Goal: Book appointment/travel/reservation

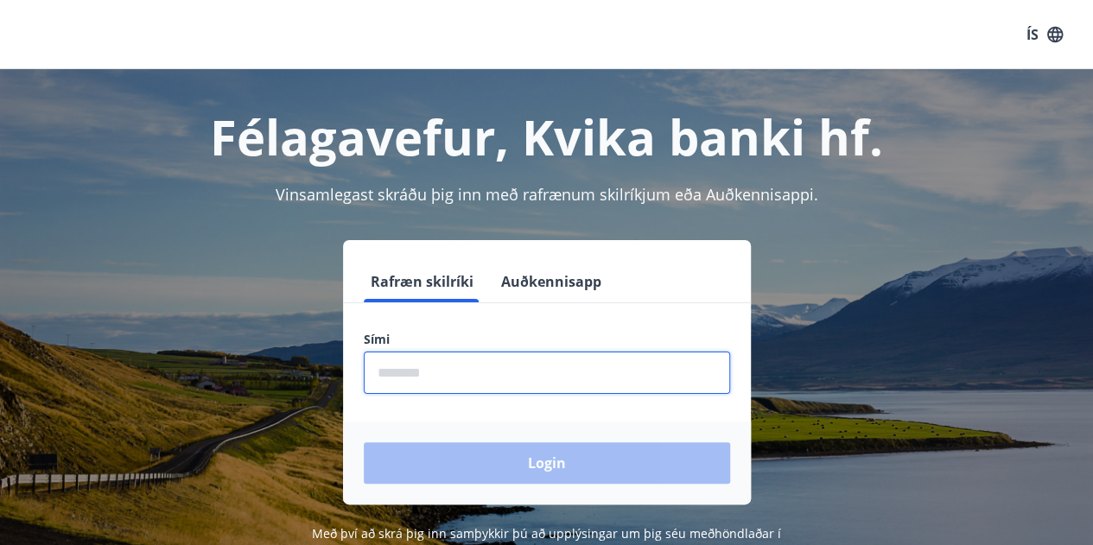
click at [539, 371] on input "phone" at bounding box center [547, 373] width 367 height 42
type input "********"
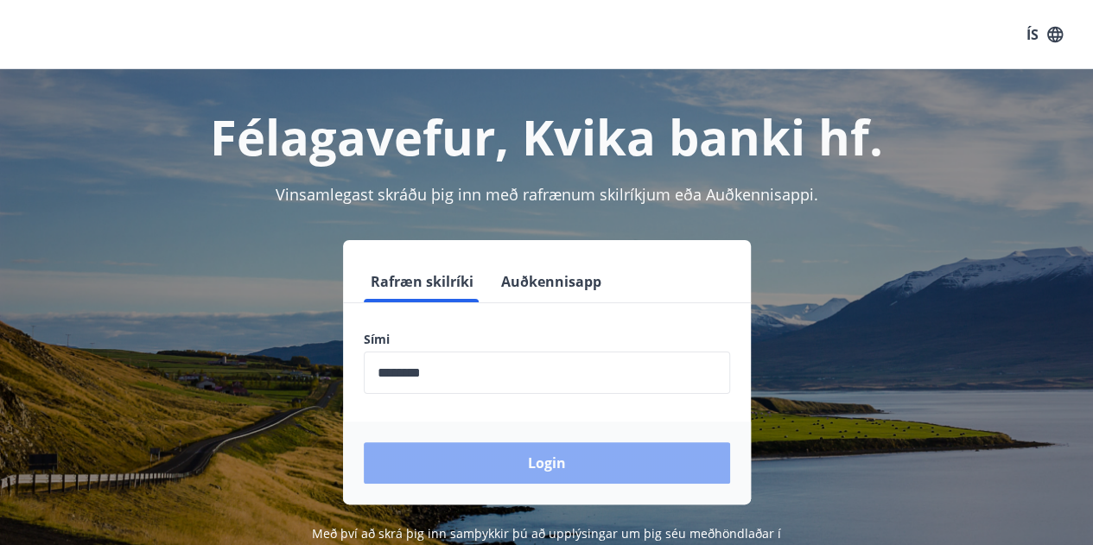
click at [524, 473] on button "Login" at bounding box center [547, 463] width 367 height 41
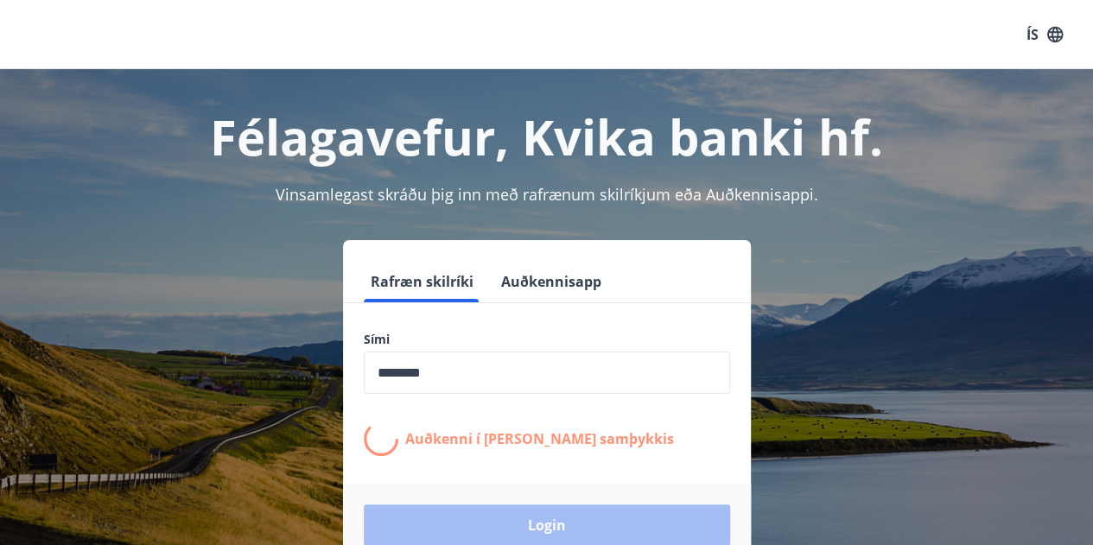
scroll to position [86, 0]
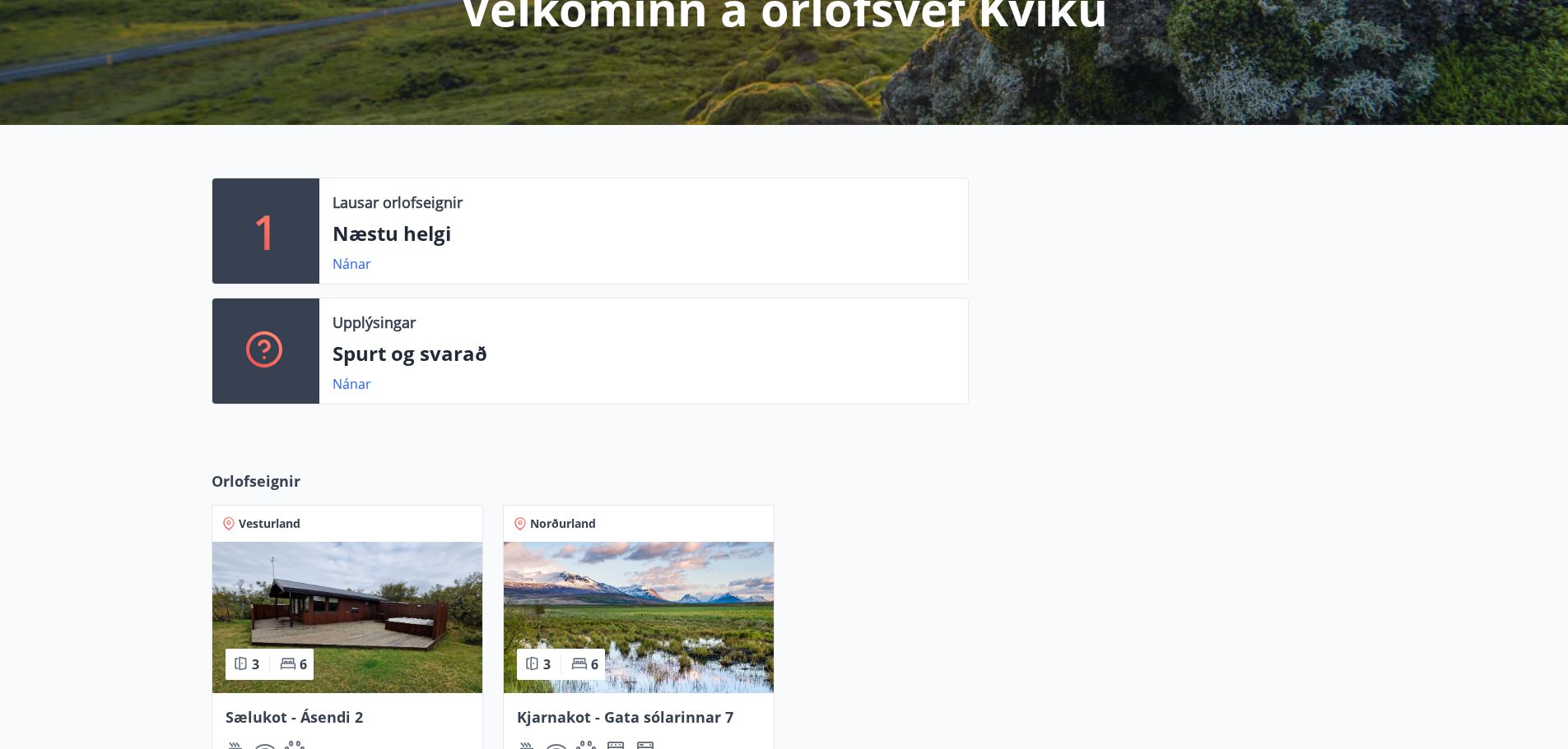
scroll to position [411, 0]
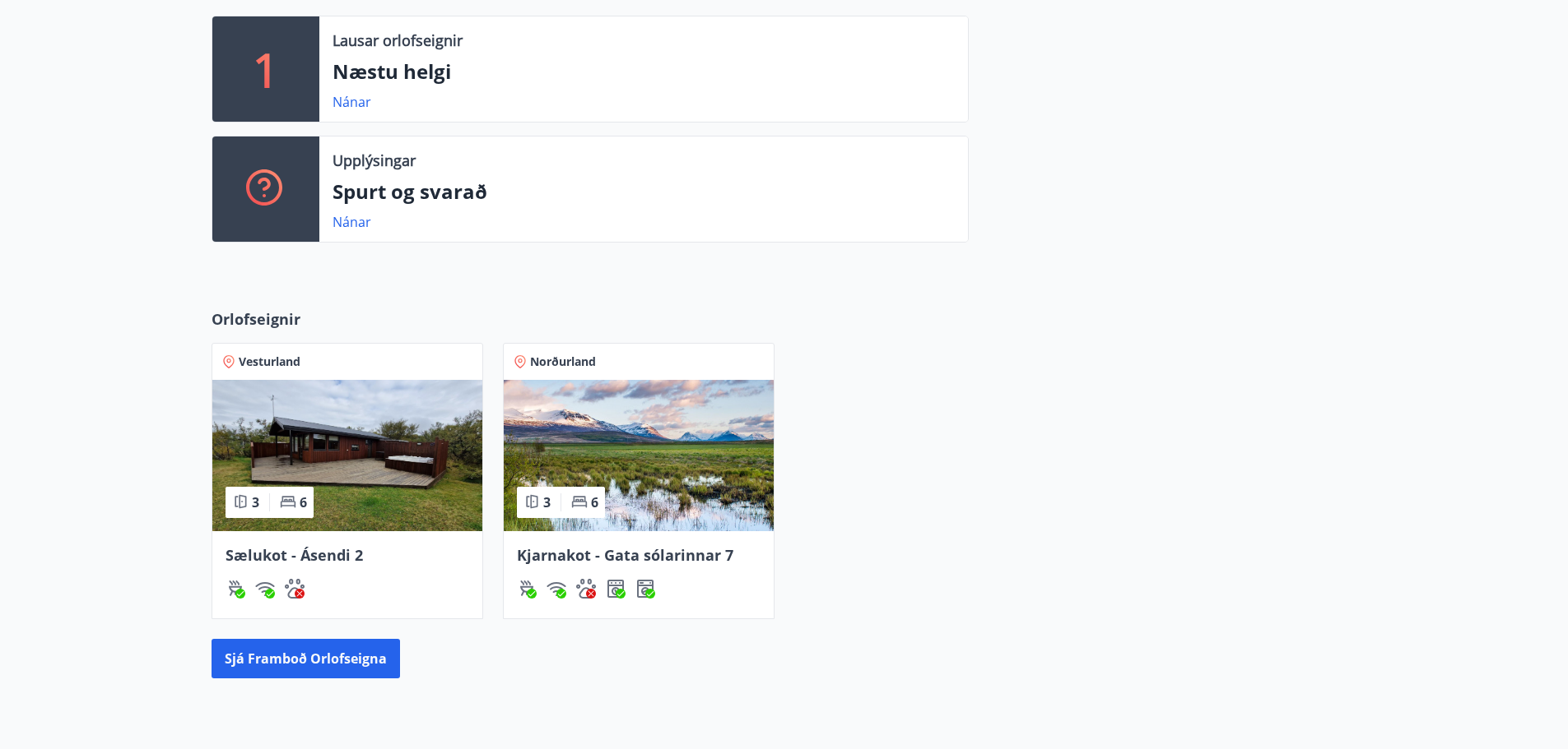
click at [659, 519] on span "Kjarnakot - Gata sólarinnar 7" at bounding box center [625, 555] width 216 height 20
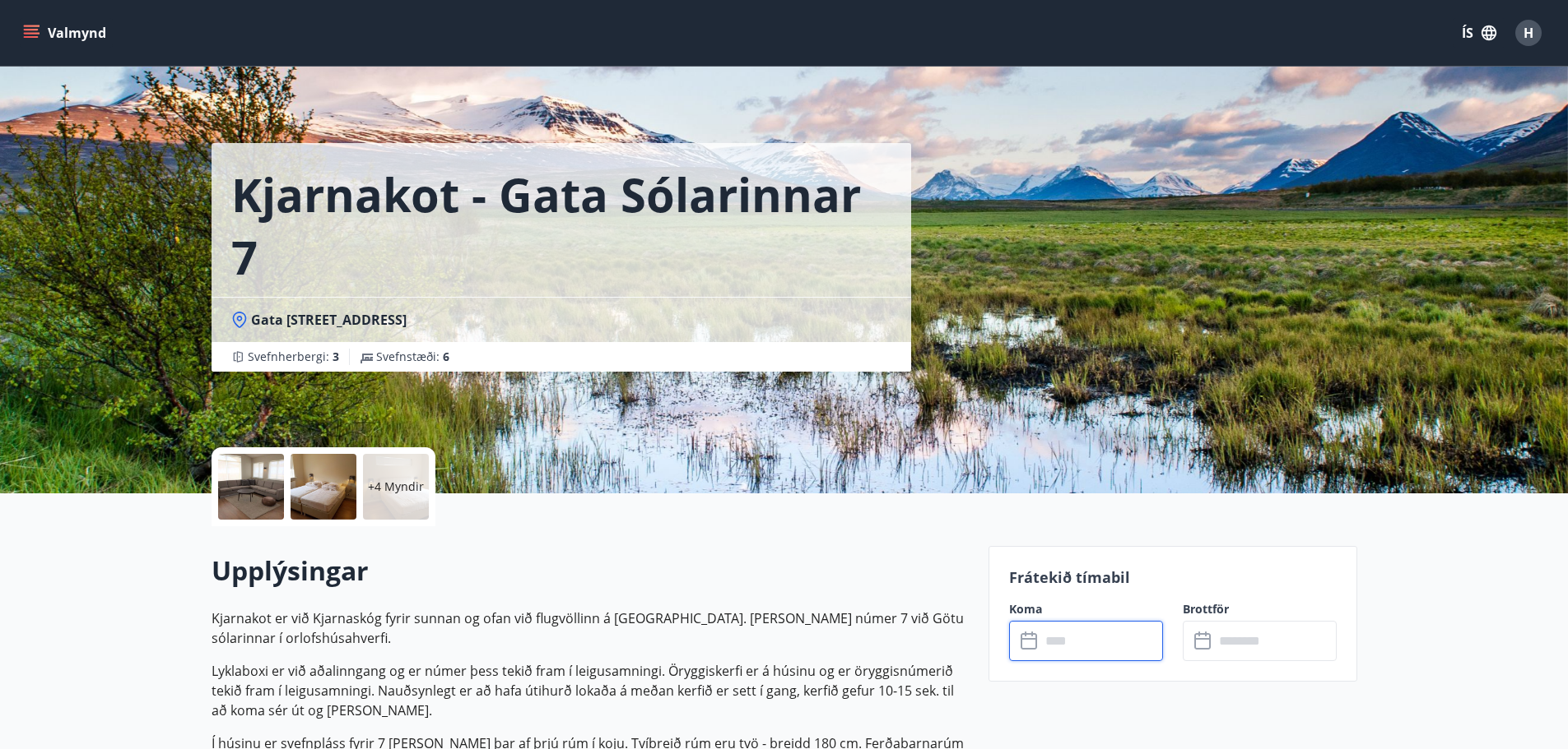
click at [1053, 519] on input "text" at bounding box center [1102, 641] width 123 height 40
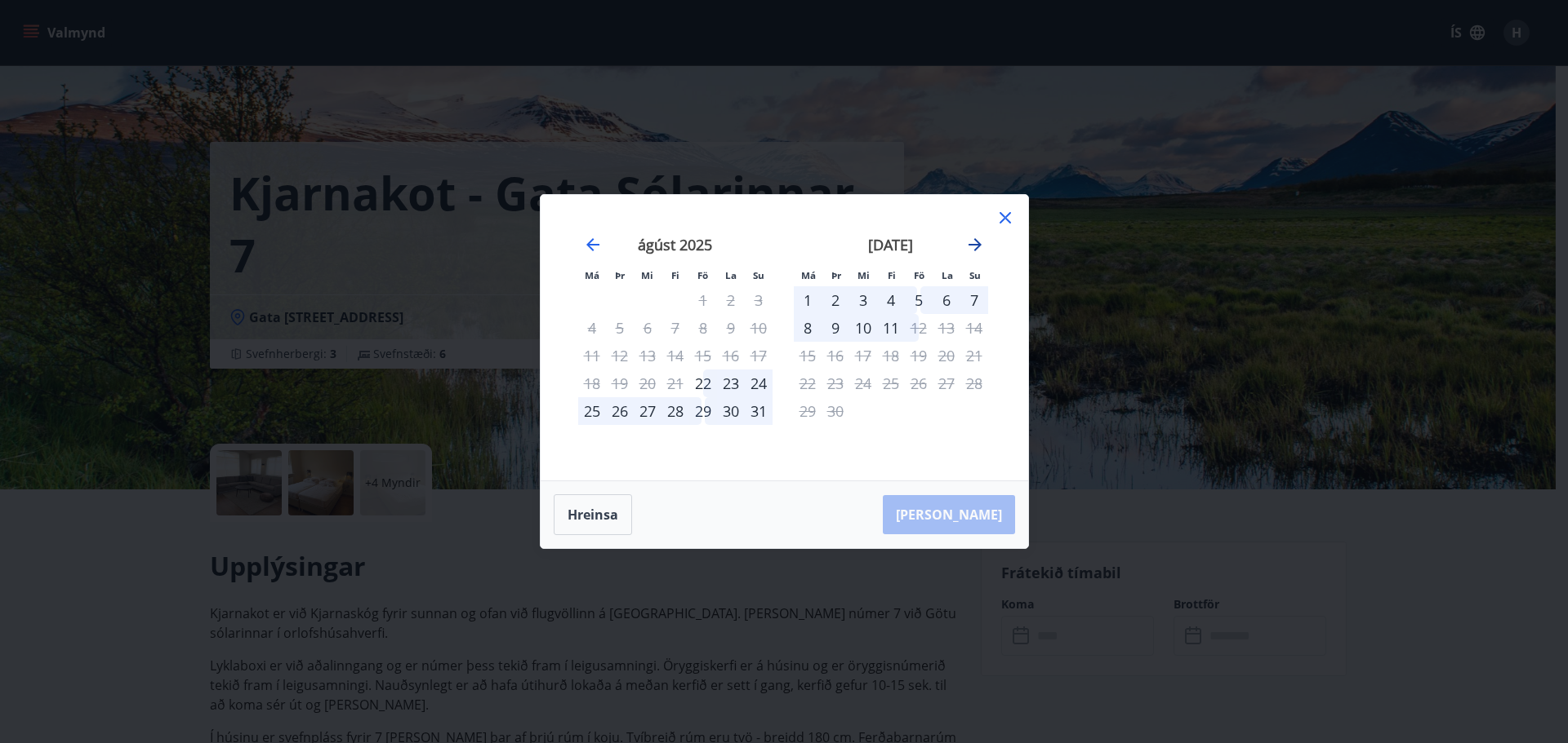
click at [969, 250] on icon "Move forward to switch to the next month." at bounding box center [975, 245] width 20 height 20
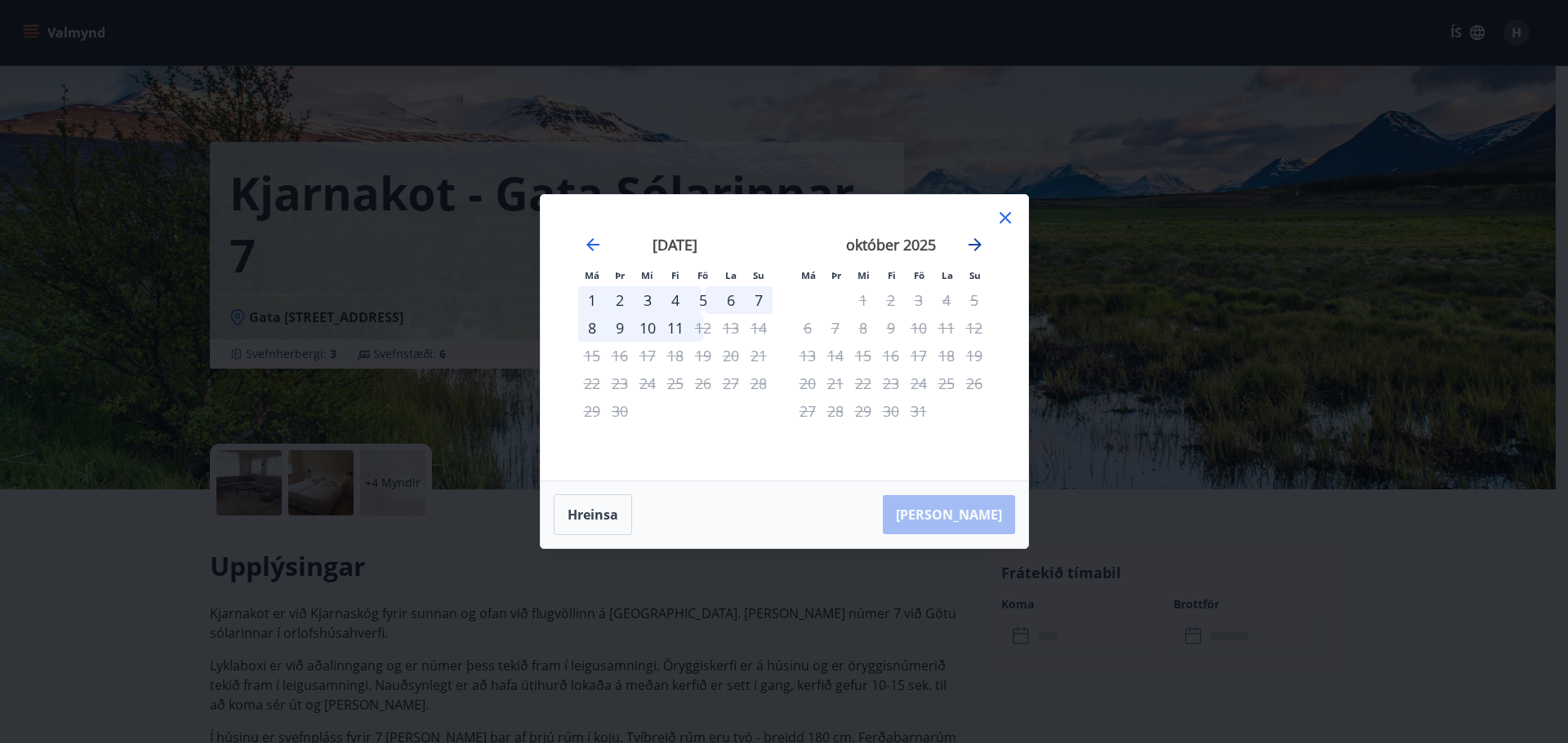
click at [969, 249] on icon "Move forward to switch to the next month." at bounding box center [975, 245] width 20 height 20
click at [970, 247] on icon "Move forward to switch to the next month." at bounding box center [975, 245] width 20 height 20
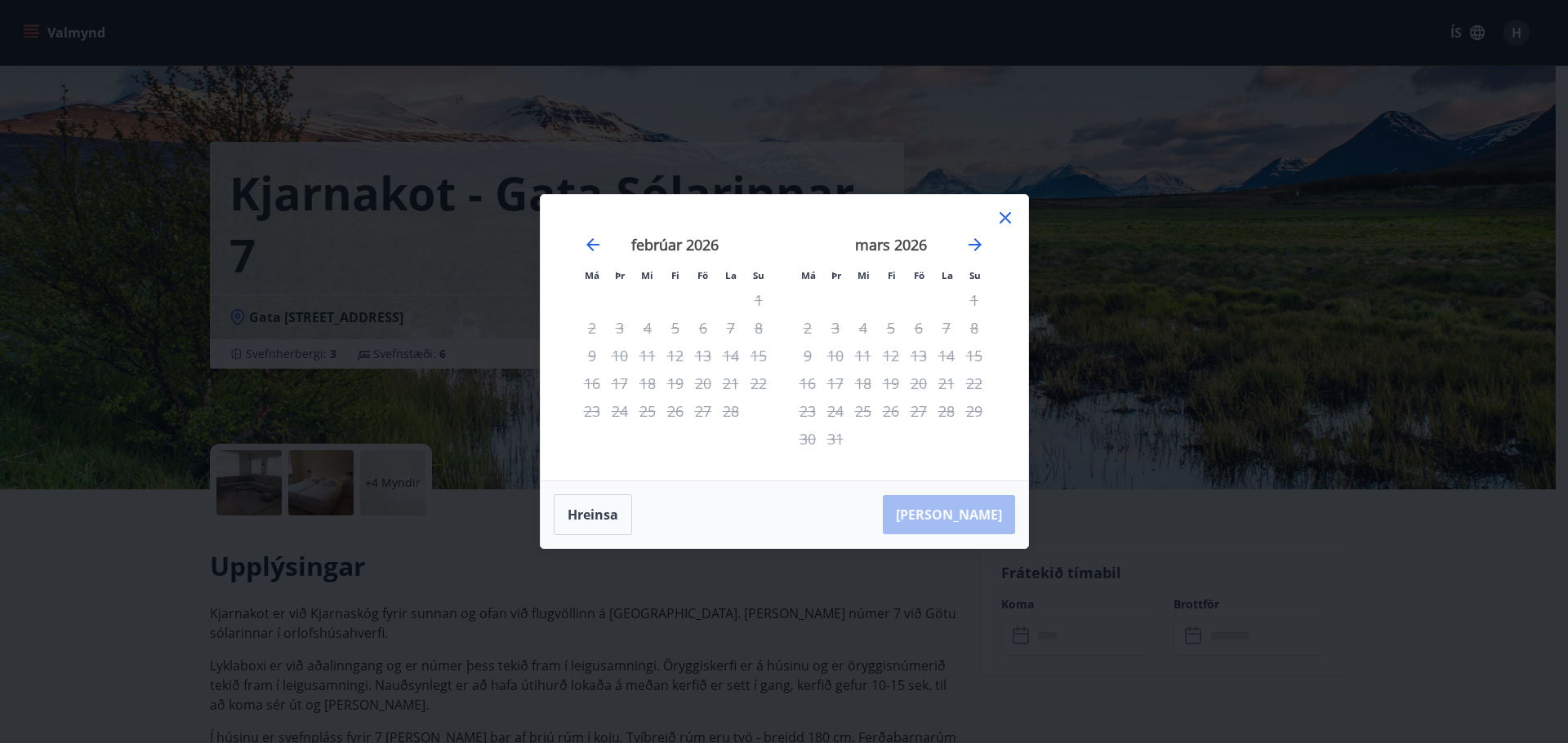
drag, startPoint x: 948, startPoint y: 414, endPoint x: 976, endPoint y: 346, distance: 73.5
click at [948, 414] on div "28" at bounding box center [946, 411] width 27 height 27
click at [584, 245] on icon "Move backward to switch to the previous month." at bounding box center [592, 245] width 20 height 20
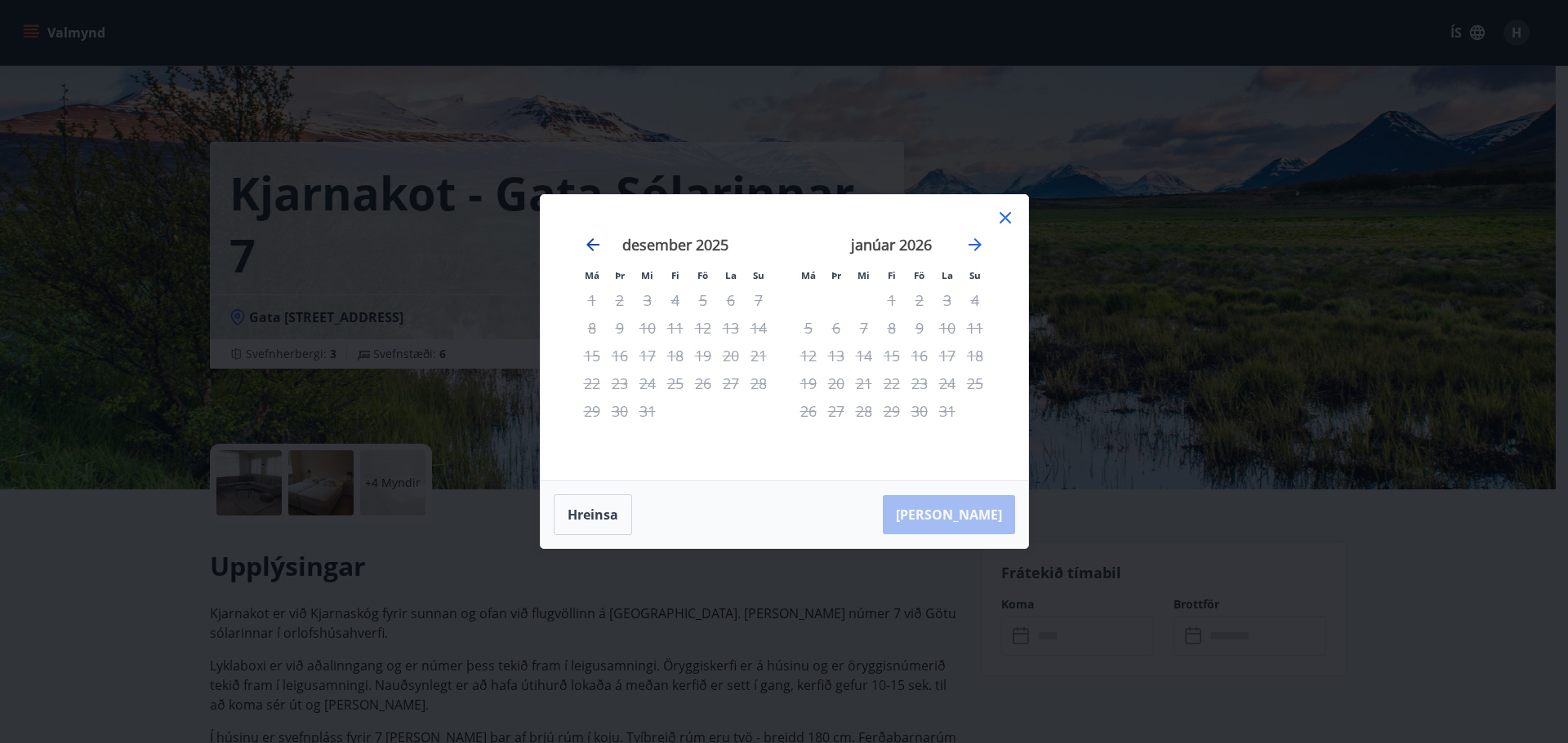
click at [584, 245] on icon "Move backward to switch to the previous month." at bounding box center [592, 245] width 20 height 20
click at [591, 245] on icon "Move backward to switch to the previous month." at bounding box center [593, 245] width 13 height 13
click at [591, 247] on icon "Move backward to switch to the previous month." at bounding box center [592, 245] width 20 height 20
click at [1005, 213] on icon at bounding box center [1005, 217] width 20 height 20
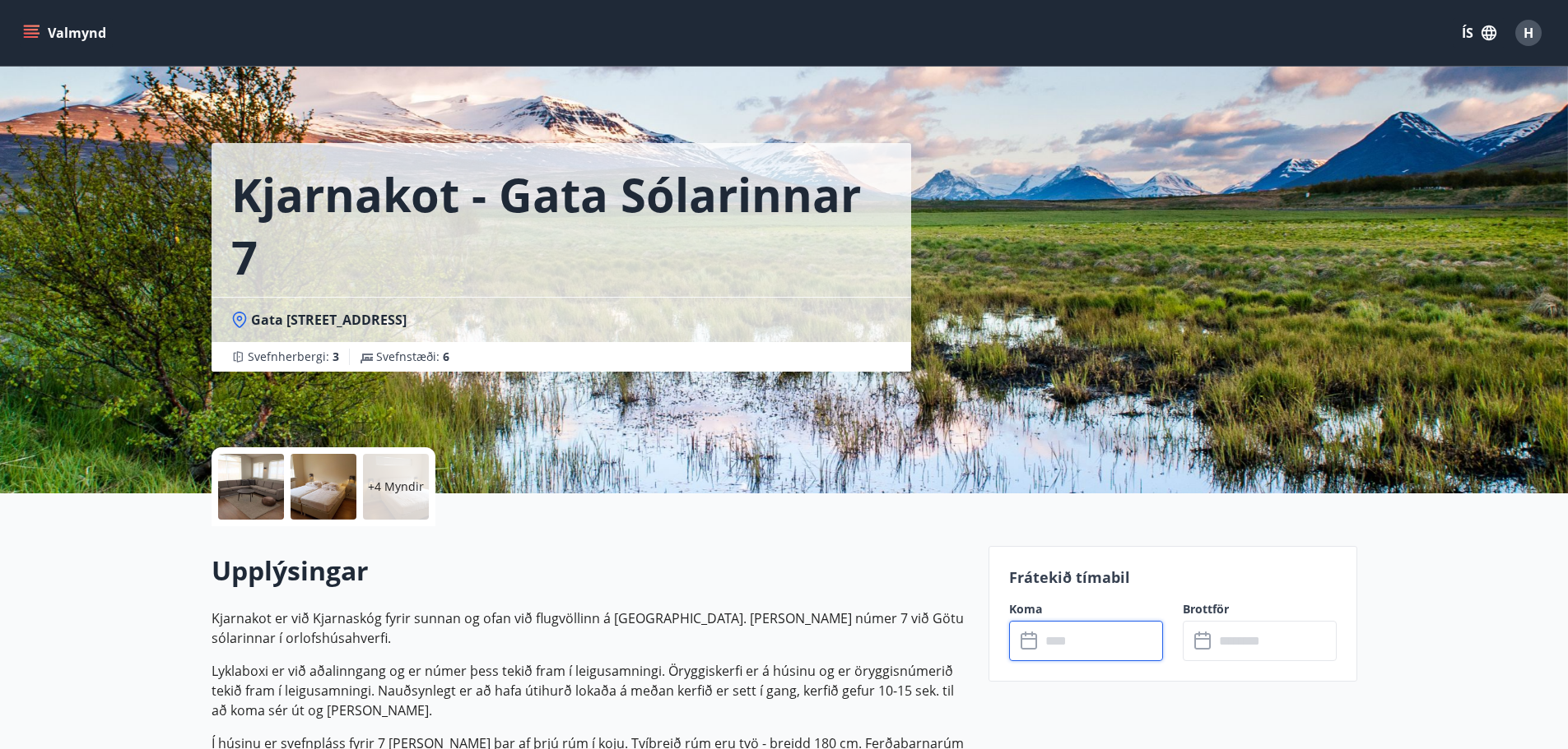
click at [1053, 519] on input "text" at bounding box center [1102, 641] width 123 height 40
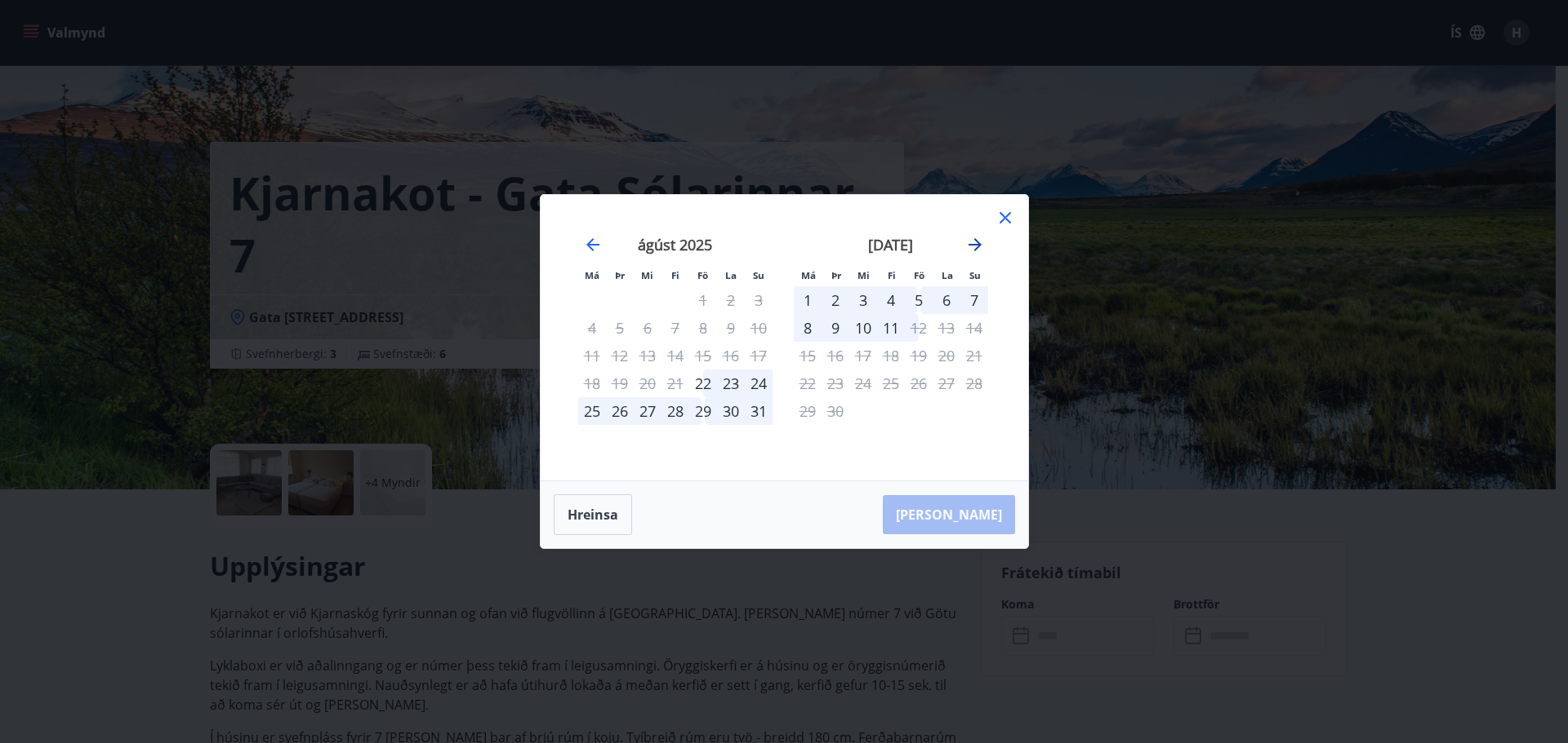
click at [971, 244] on icon "Move forward to switch to the next month." at bounding box center [975, 245] width 20 height 20
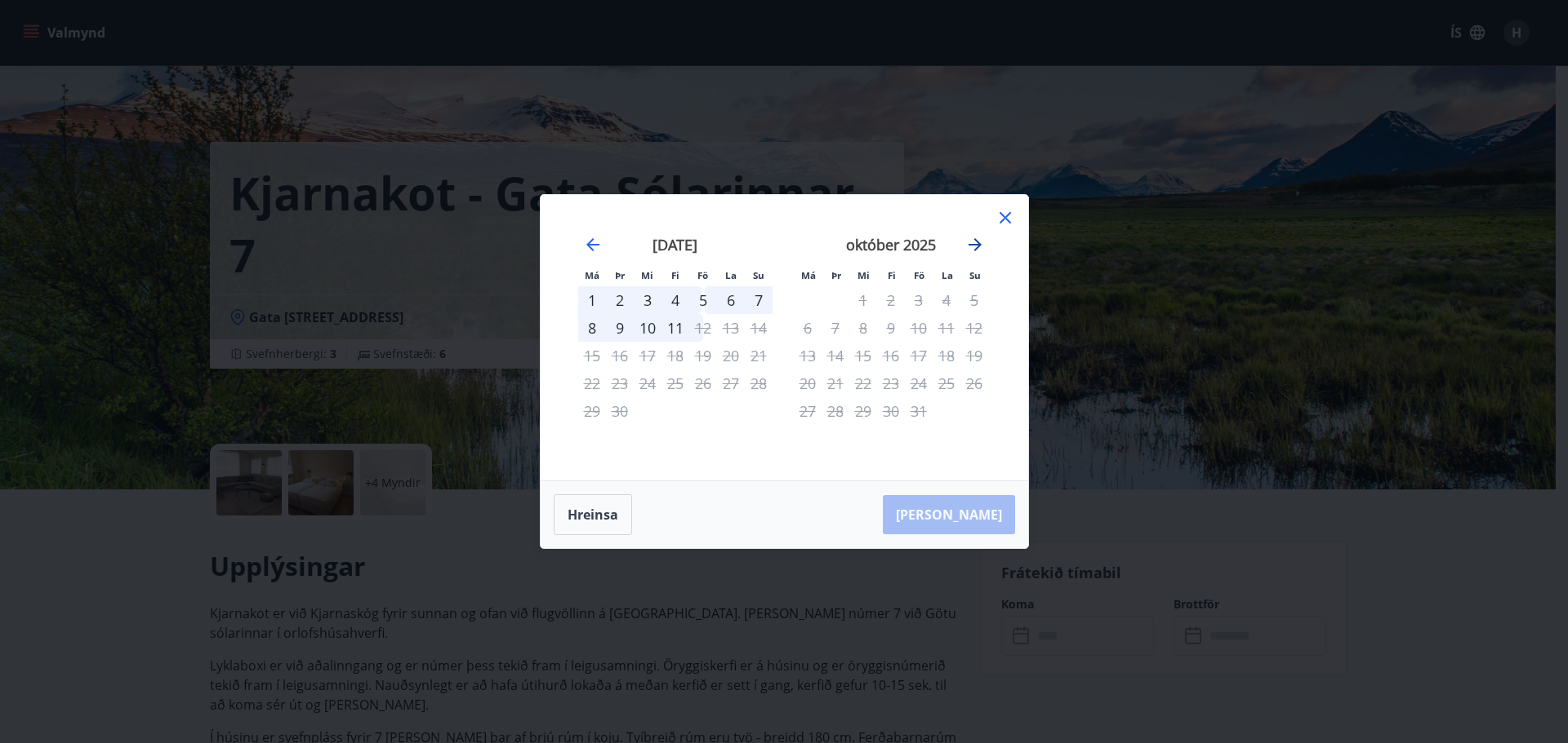
click at [971, 244] on icon "Move forward to switch to the next month." at bounding box center [975, 245] width 20 height 20
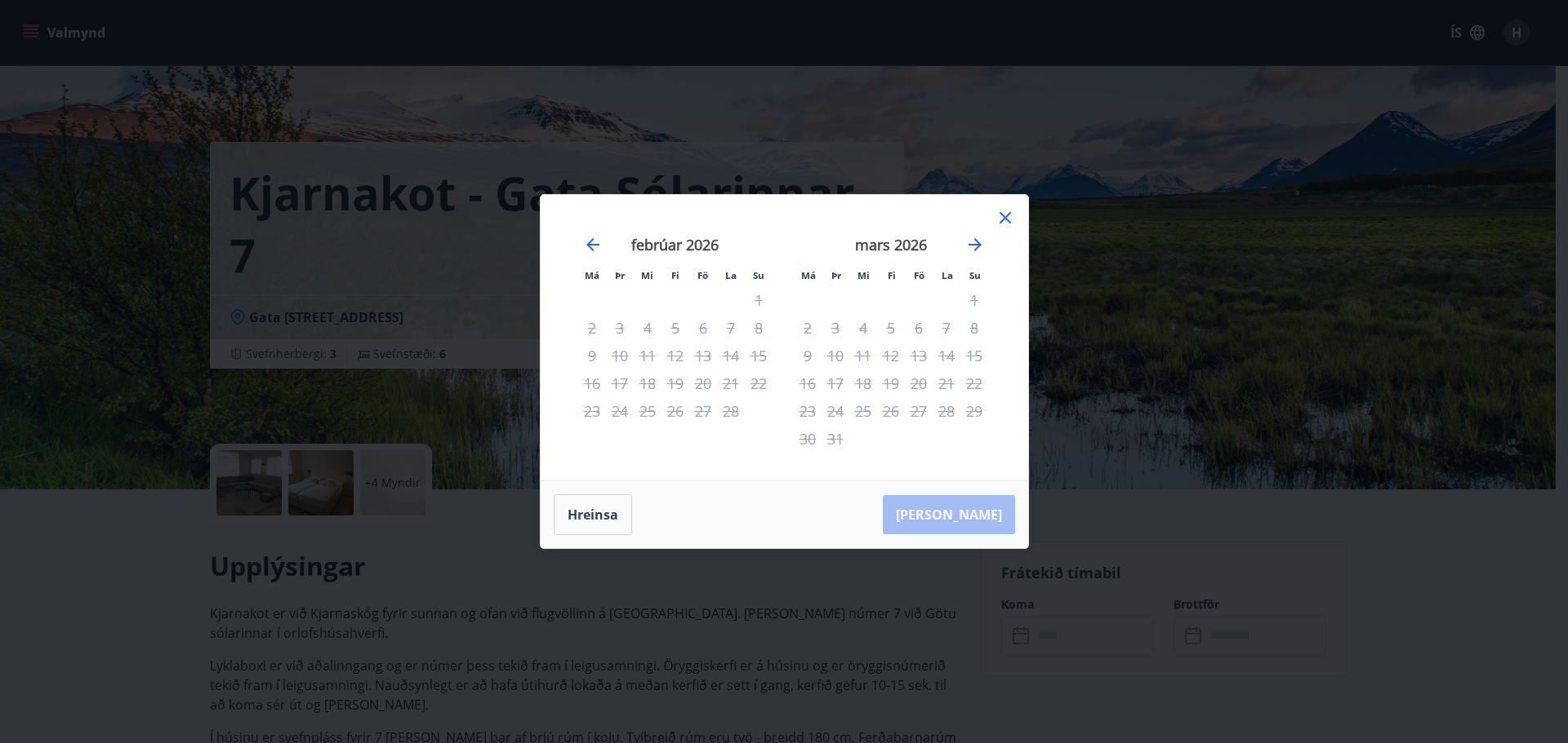
click at [918, 414] on div "27" at bounding box center [918, 411] width 27 height 27
click at [998, 220] on icon at bounding box center [1005, 217] width 20 height 20
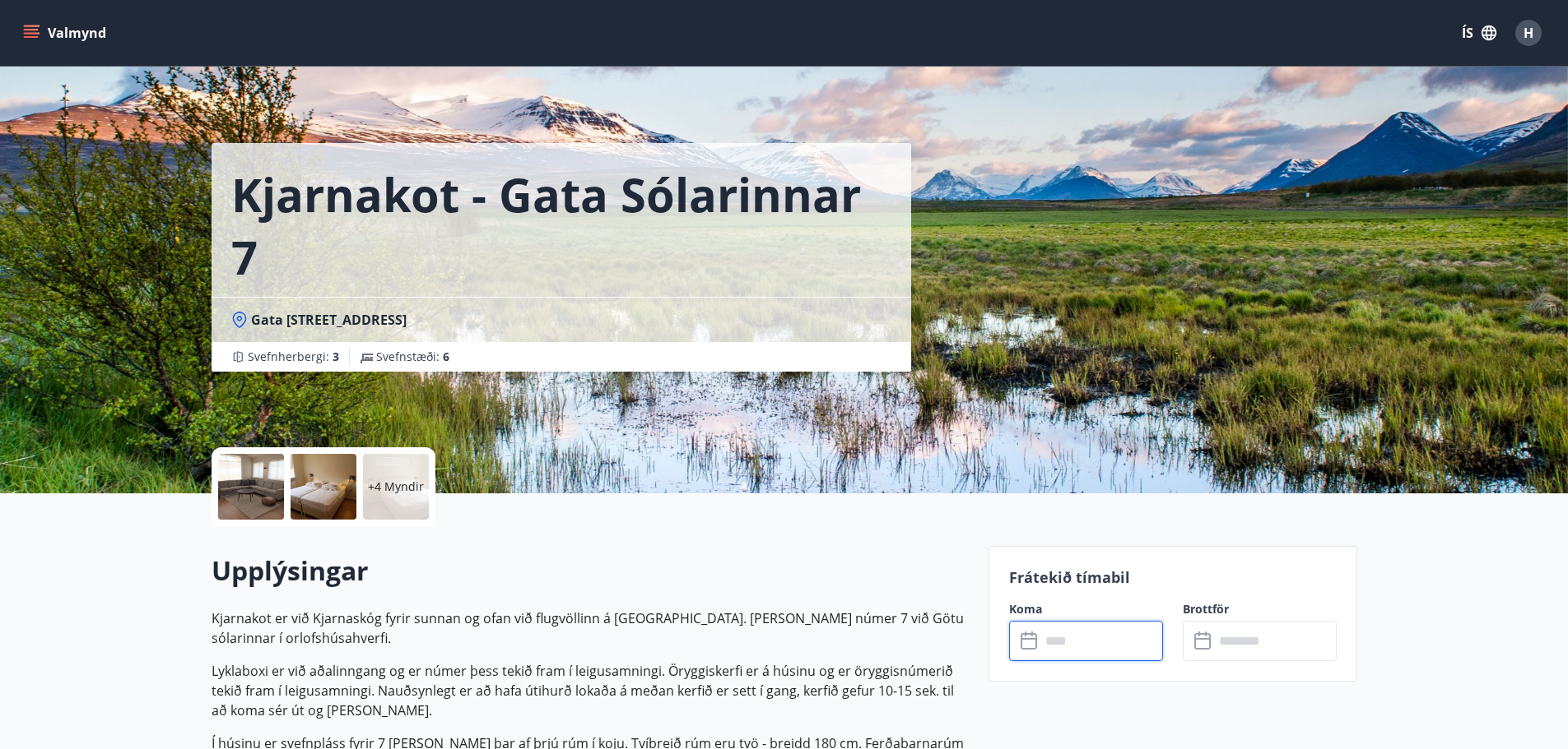
click at [1053, 519] on input "text" at bounding box center [1102, 641] width 123 height 40
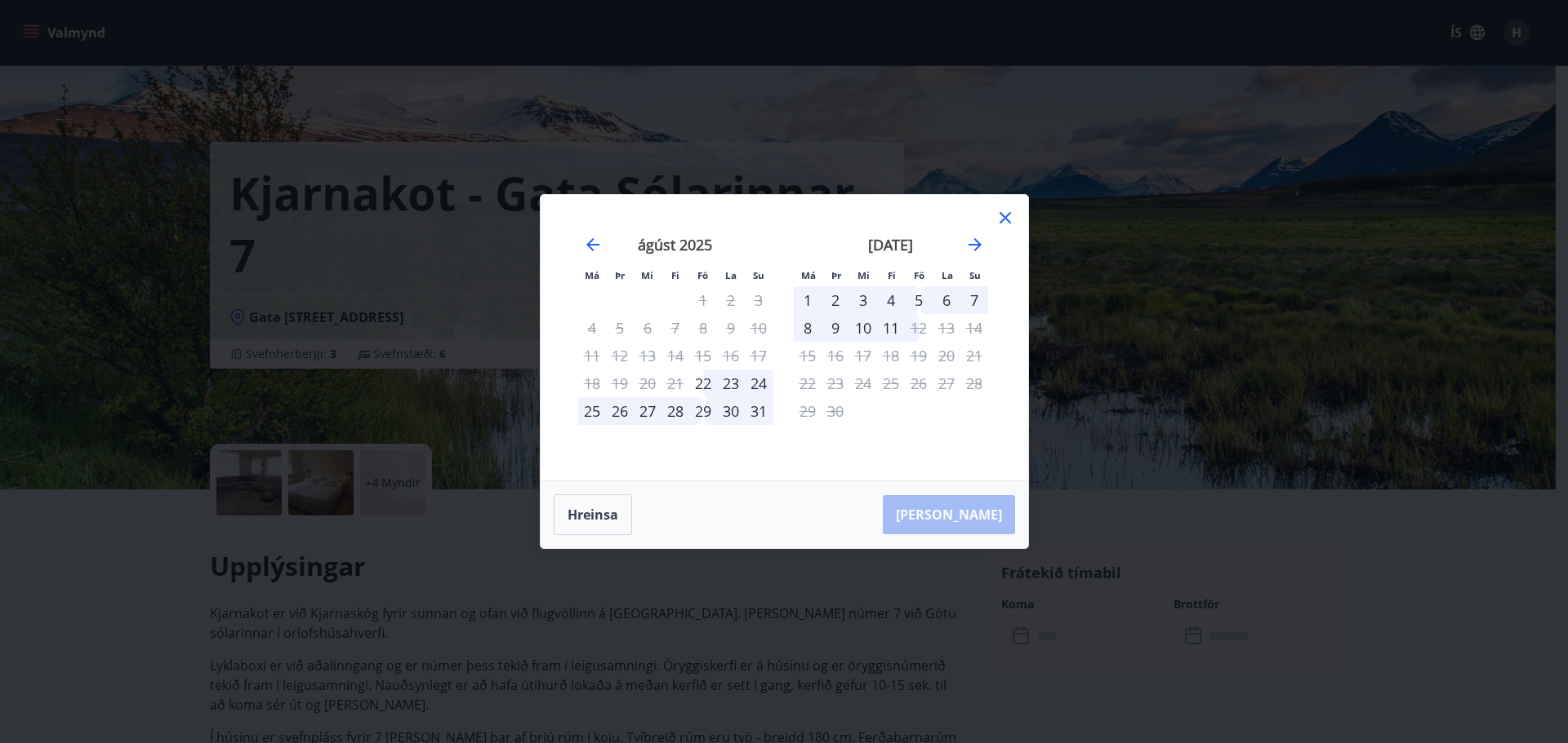
click at [923, 301] on div "5" at bounding box center [918, 299] width 27 height 27
click at [1008, 211] on icon at bounding box center [1005, 217] width 20 height 20
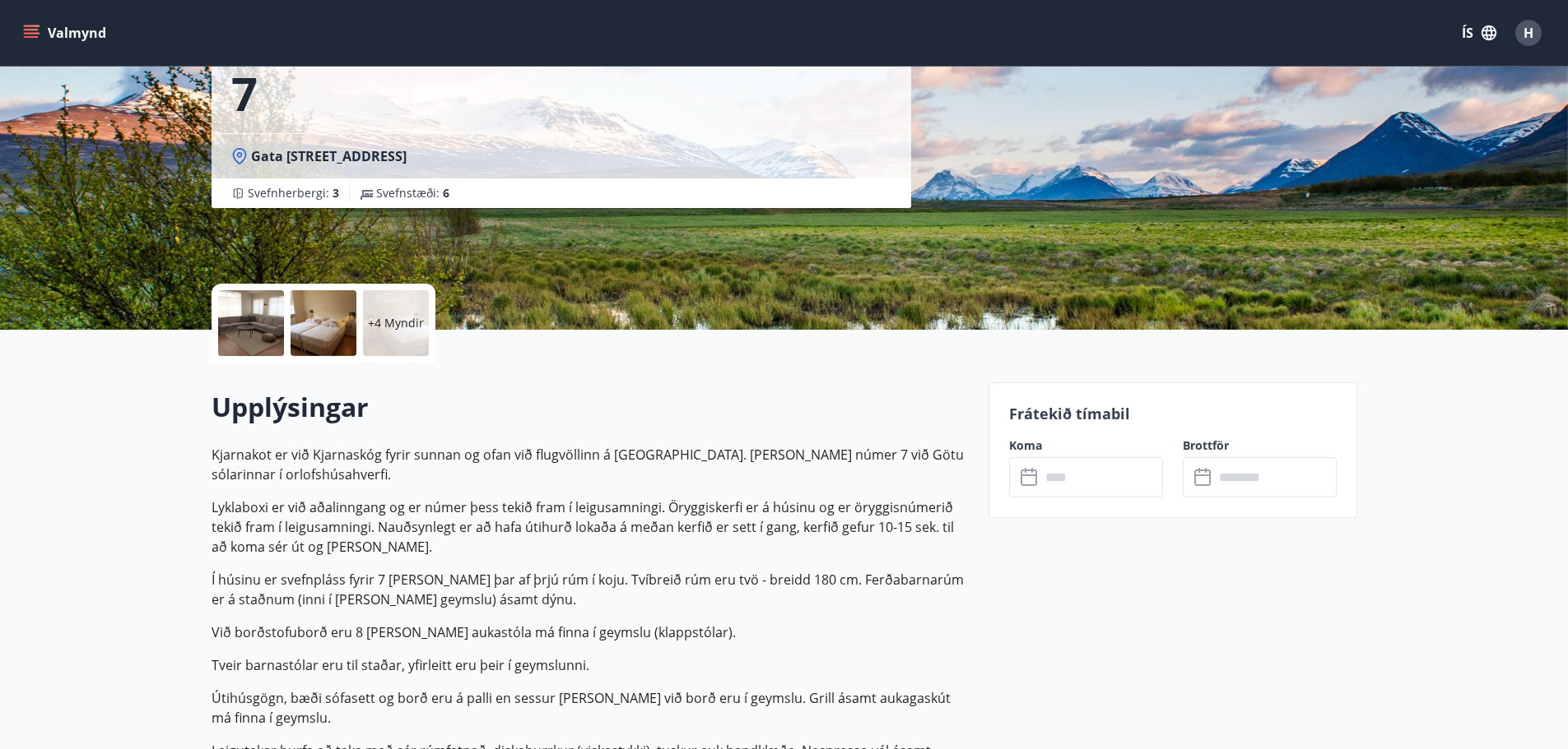
scroll to position [165, 0]
click at [1093, 465] on input "text" at bounding box center [1102, 477] width 123 height 40
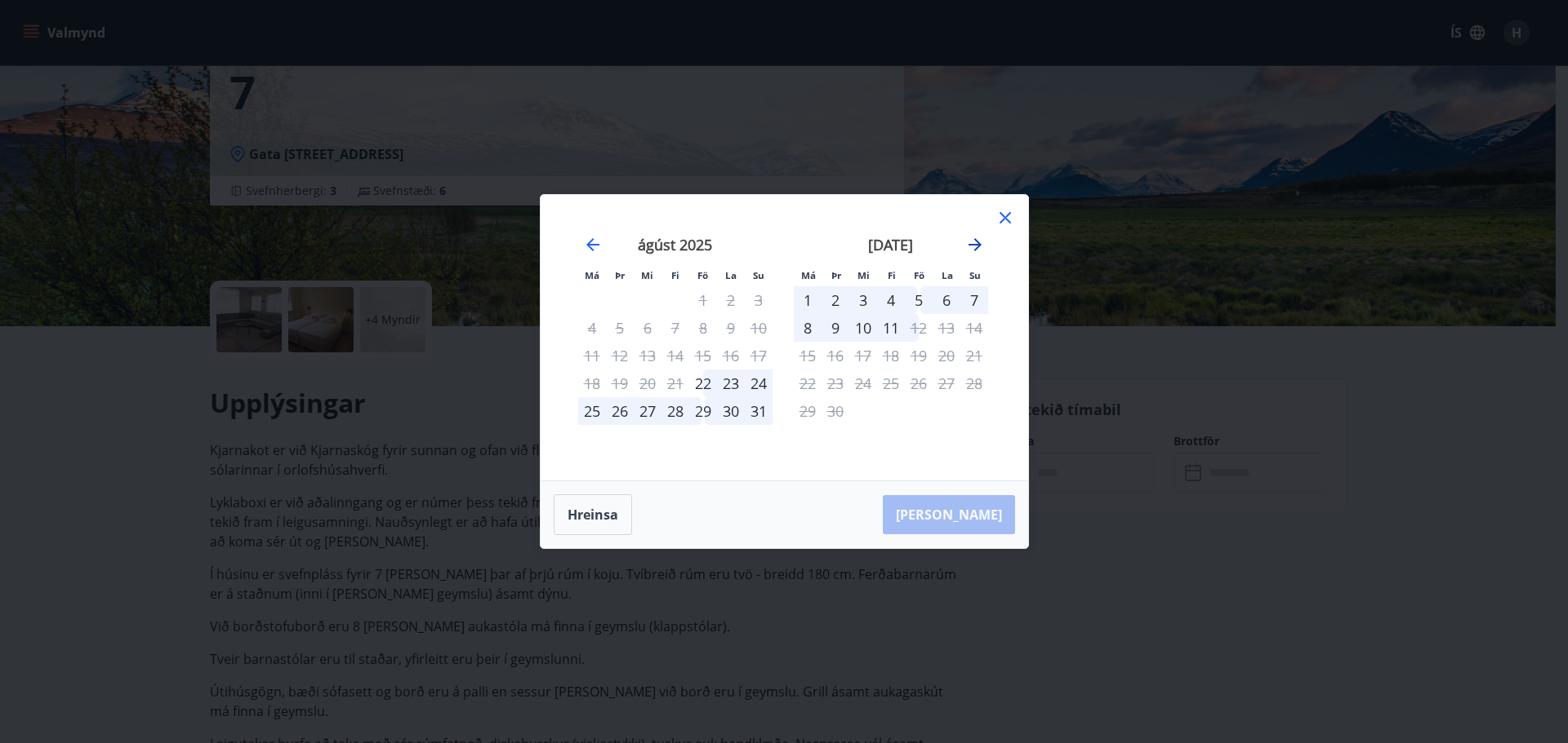
click at [976, 242] on icon "Move forward to switch to the next month." at bounding box center [975, 245] width 13 height 13
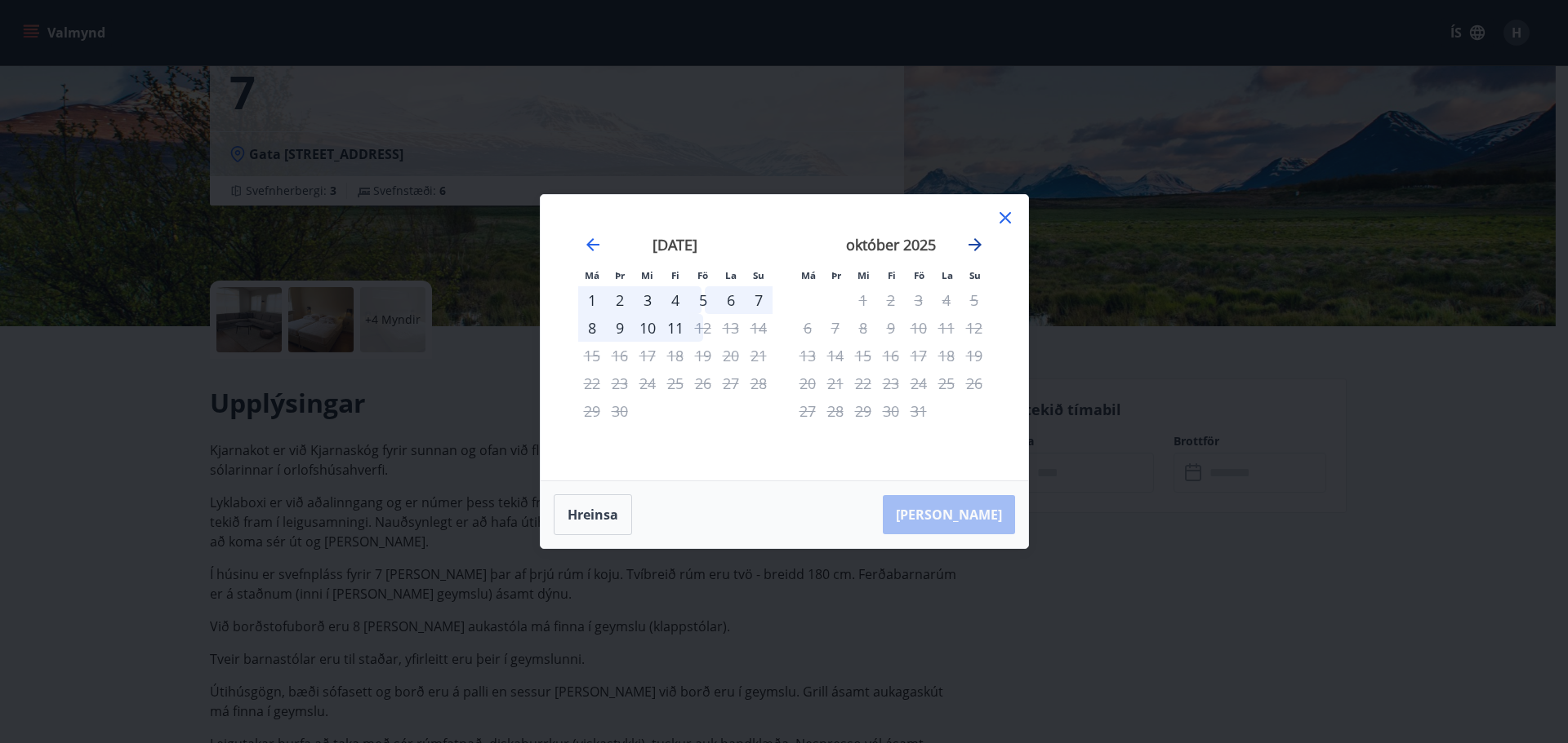
click at [976, 242] on icon "Move forward to switch to the next month." at bounding box center [975, 245] width 13 height 13
click at [1009, 215] on icon at bounding box center [1005, 217] width 20 height 20
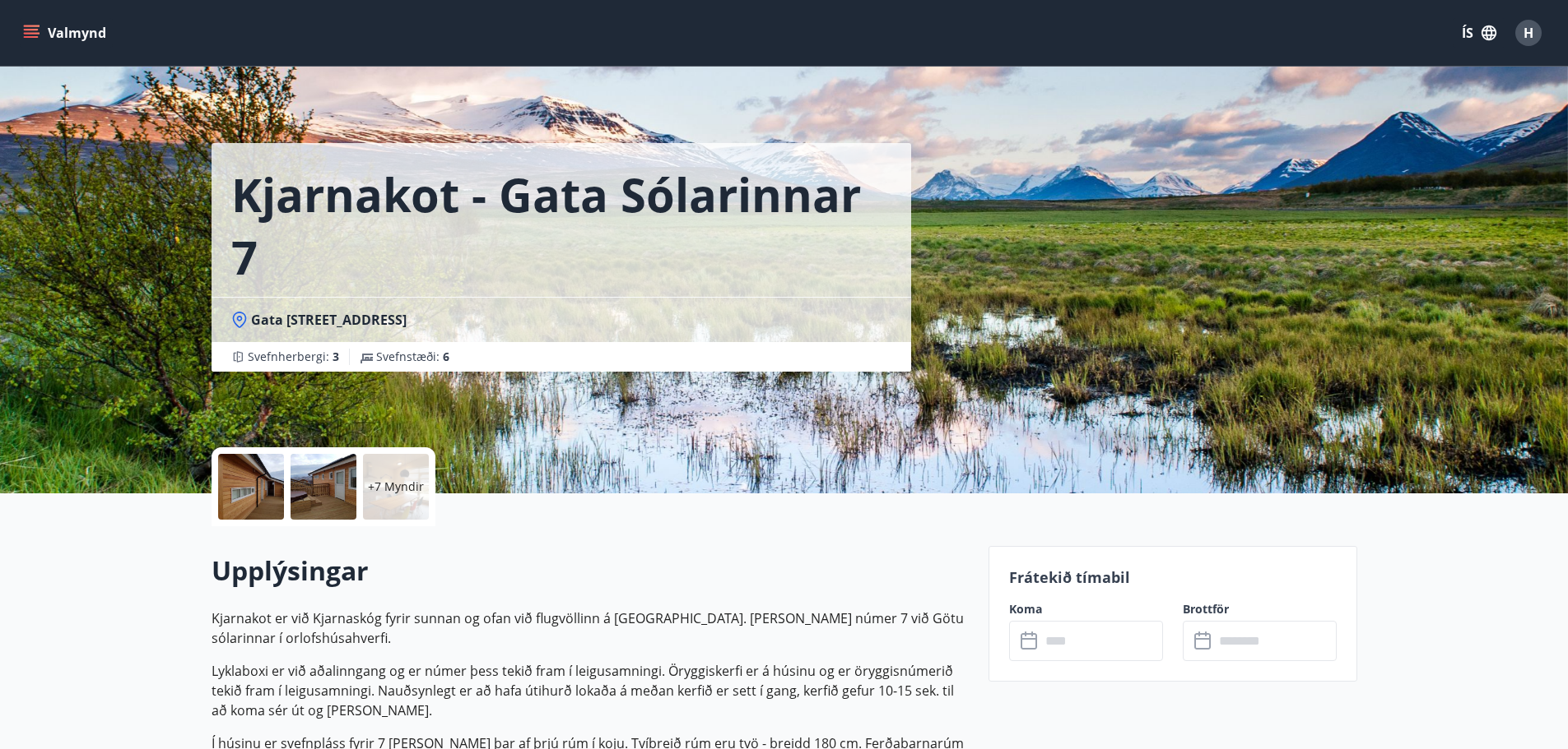
click at [1068, 641] on input "text" at bounding box center [1102, 641] width 123 height 40
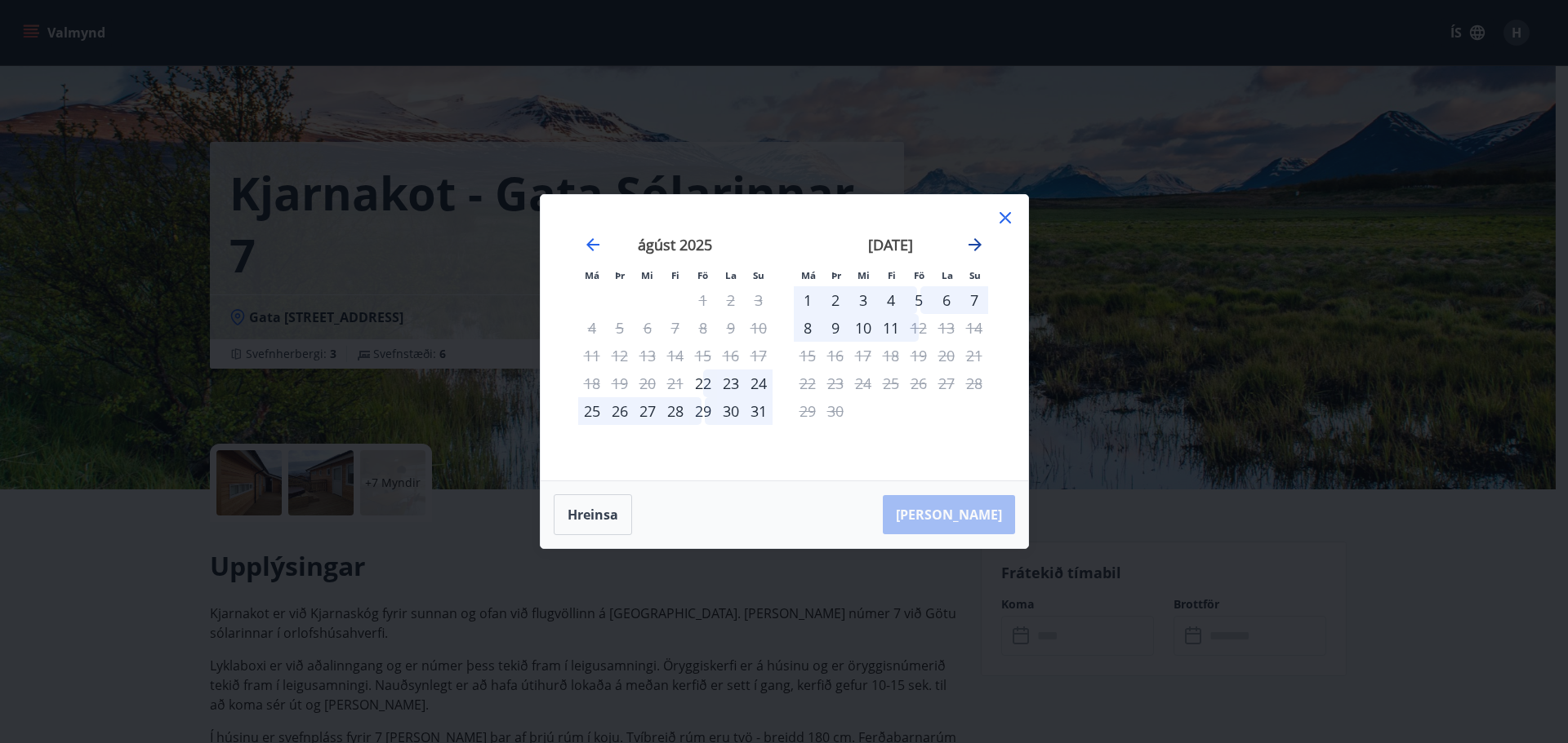
click at [977, 235] on icon "Move forward to switch to the next month." at bounding box center [975, 245] width 20 height 20
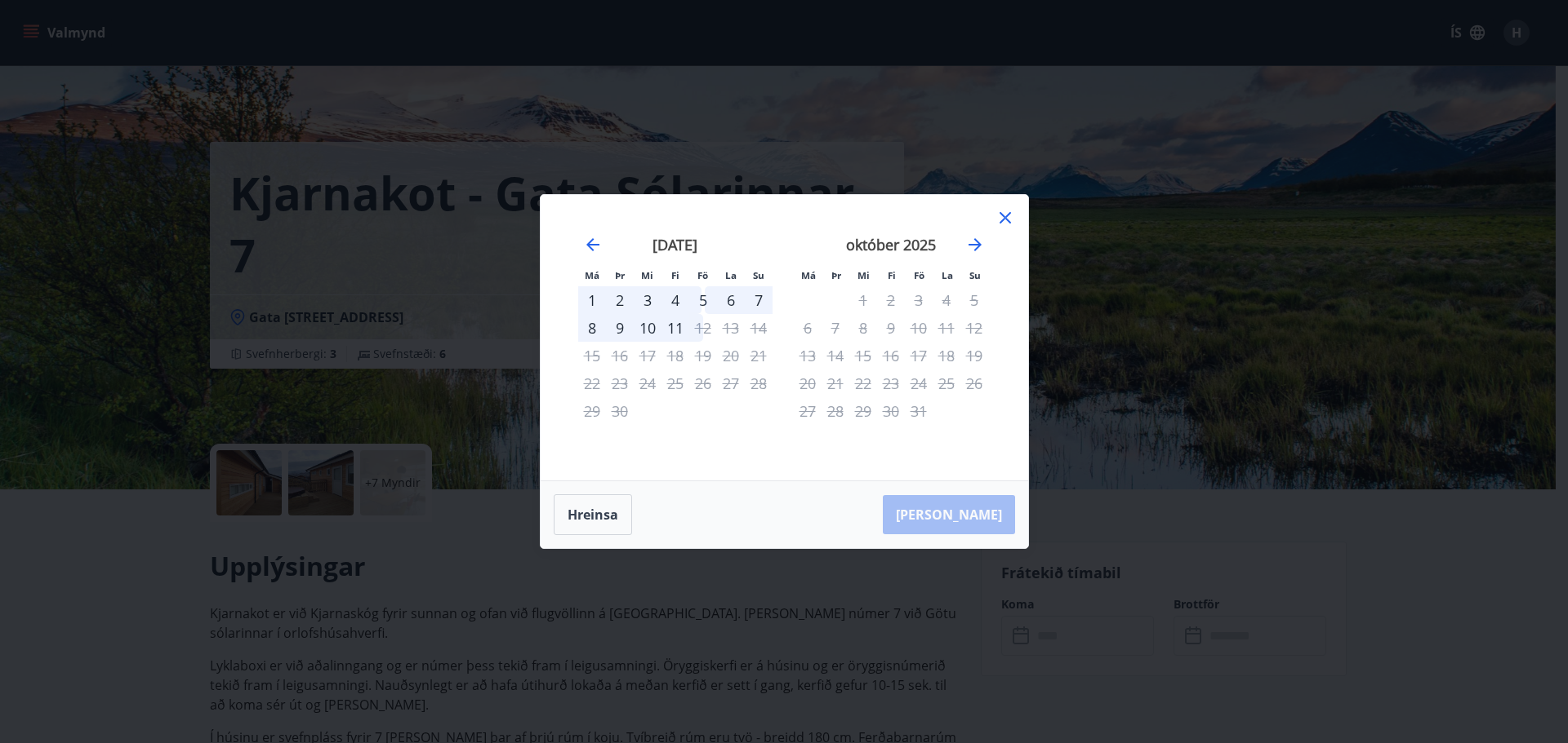
click at [1002, 213] on icon at bounding box center [1005, 217] width 20 height 20
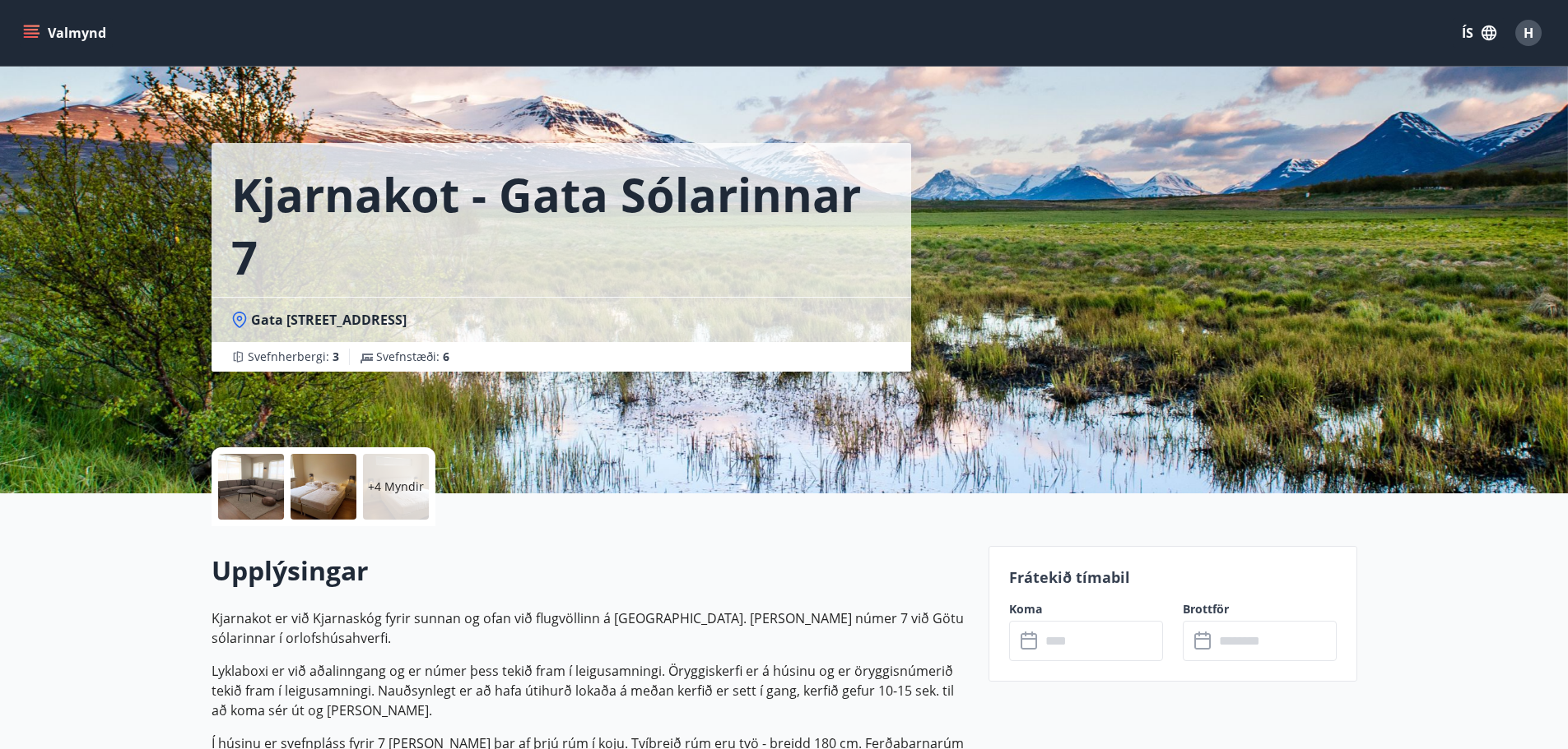
click at [1085, 642] on input "text" at bounding box center [1102, 641] width 123 height 40
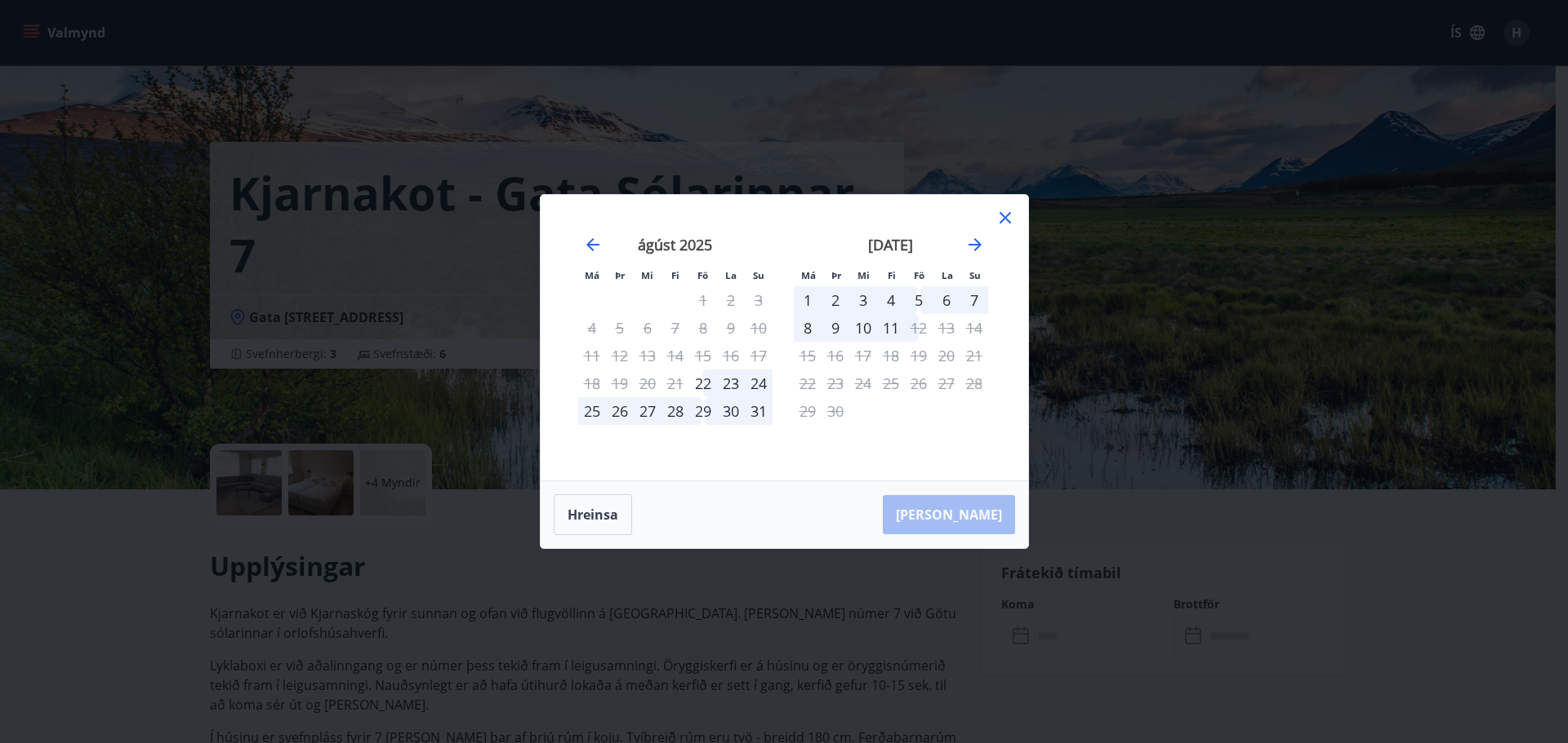
click at [1011, 214] on icon at bounding box center [1005, 217] width 20 height 20
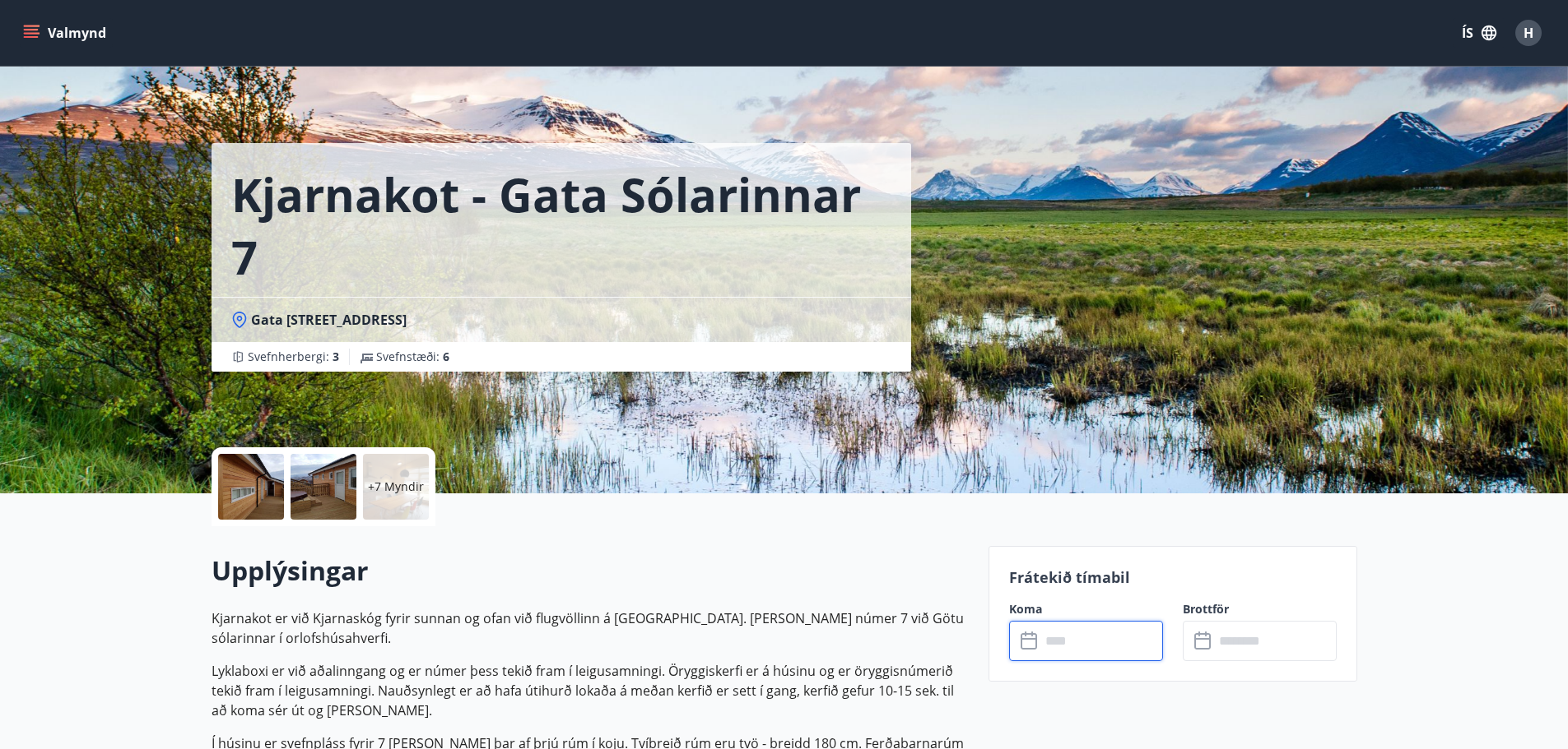
click at [1078, 643] on input "text" at bounding box center [1102, 641] width 123 height 40
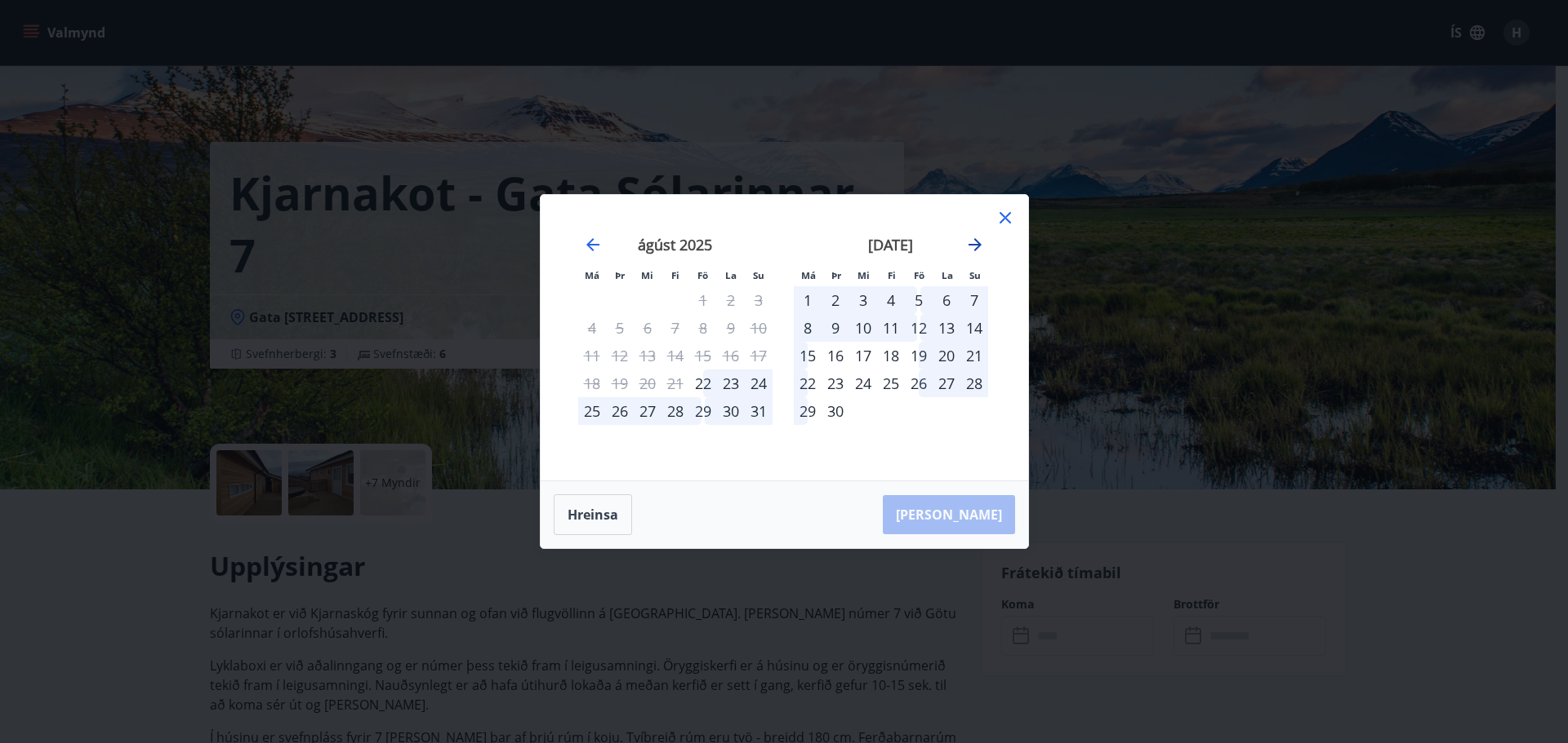
click at [974, 245] on icon "Move forward to switch to the next month." at bounding box center [975, 245] width 13 height 13
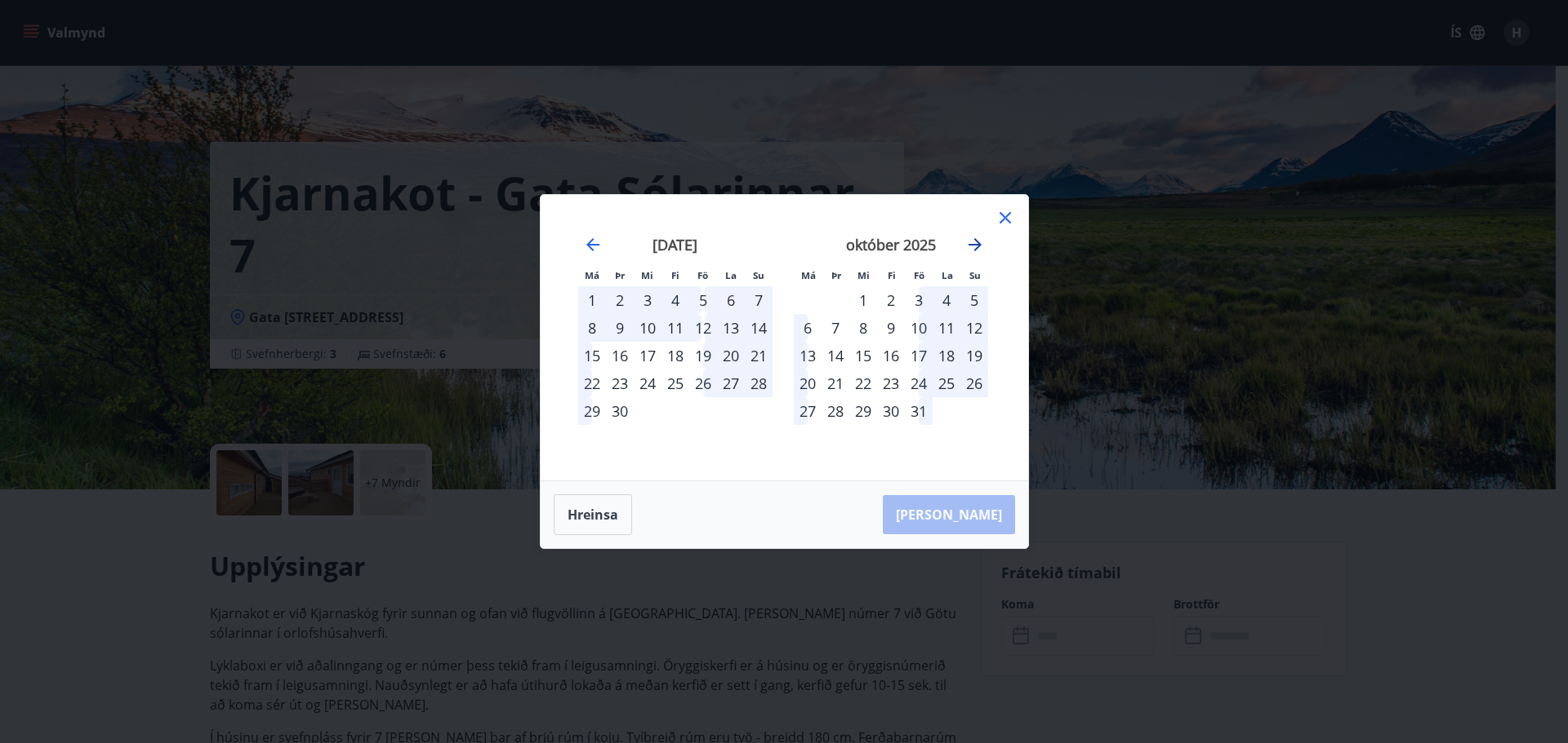
click at [974, 245] on icon "Move forward to switch to the next month." at bounding box center [975, 245] width 13 height 13
click at [973, 245] on icon "Move forward to switch to the next month." at bounding box center [975, 245] width 13 height 13
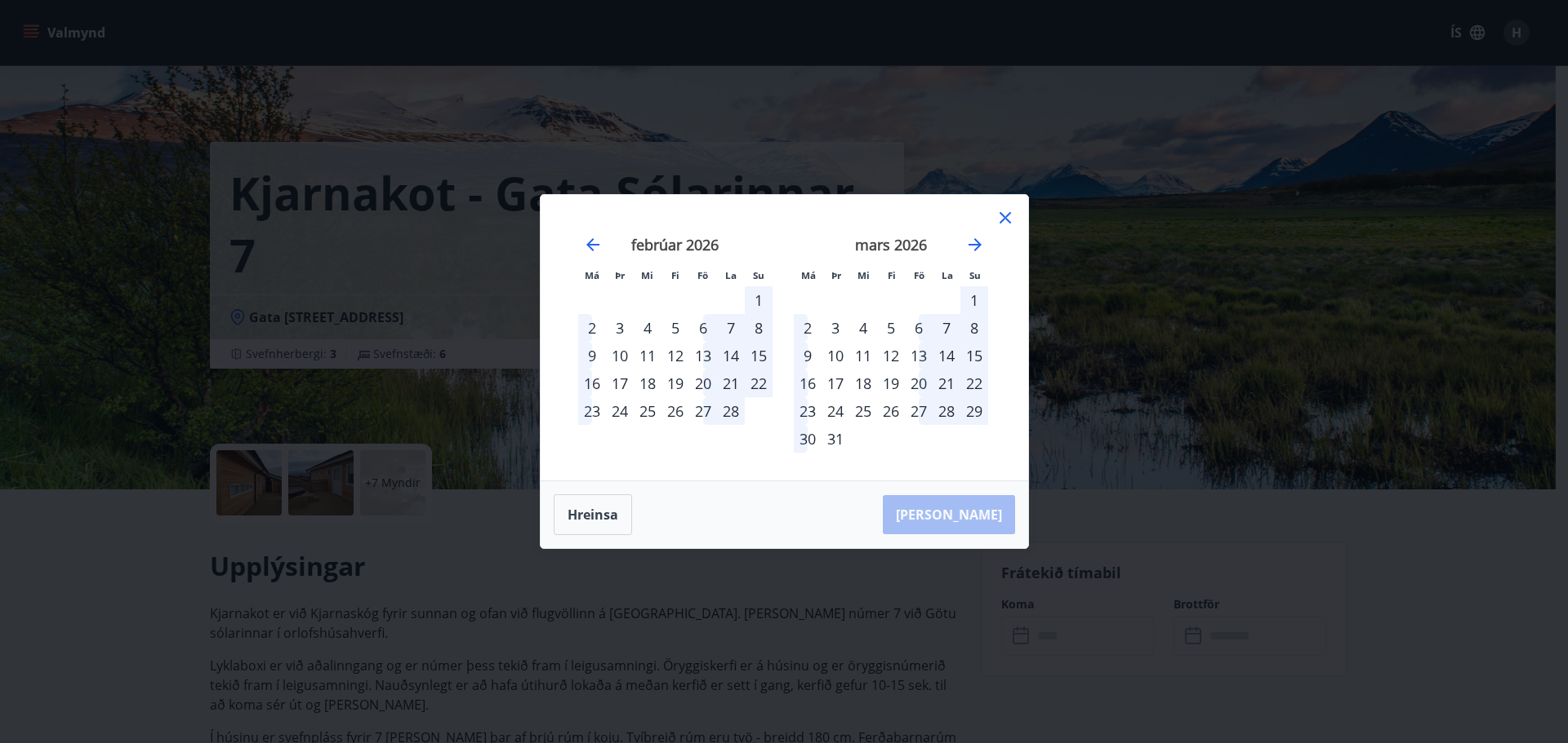
click at [925, 412] on div "27" at bounding box center [918, 411] width 27 height 27
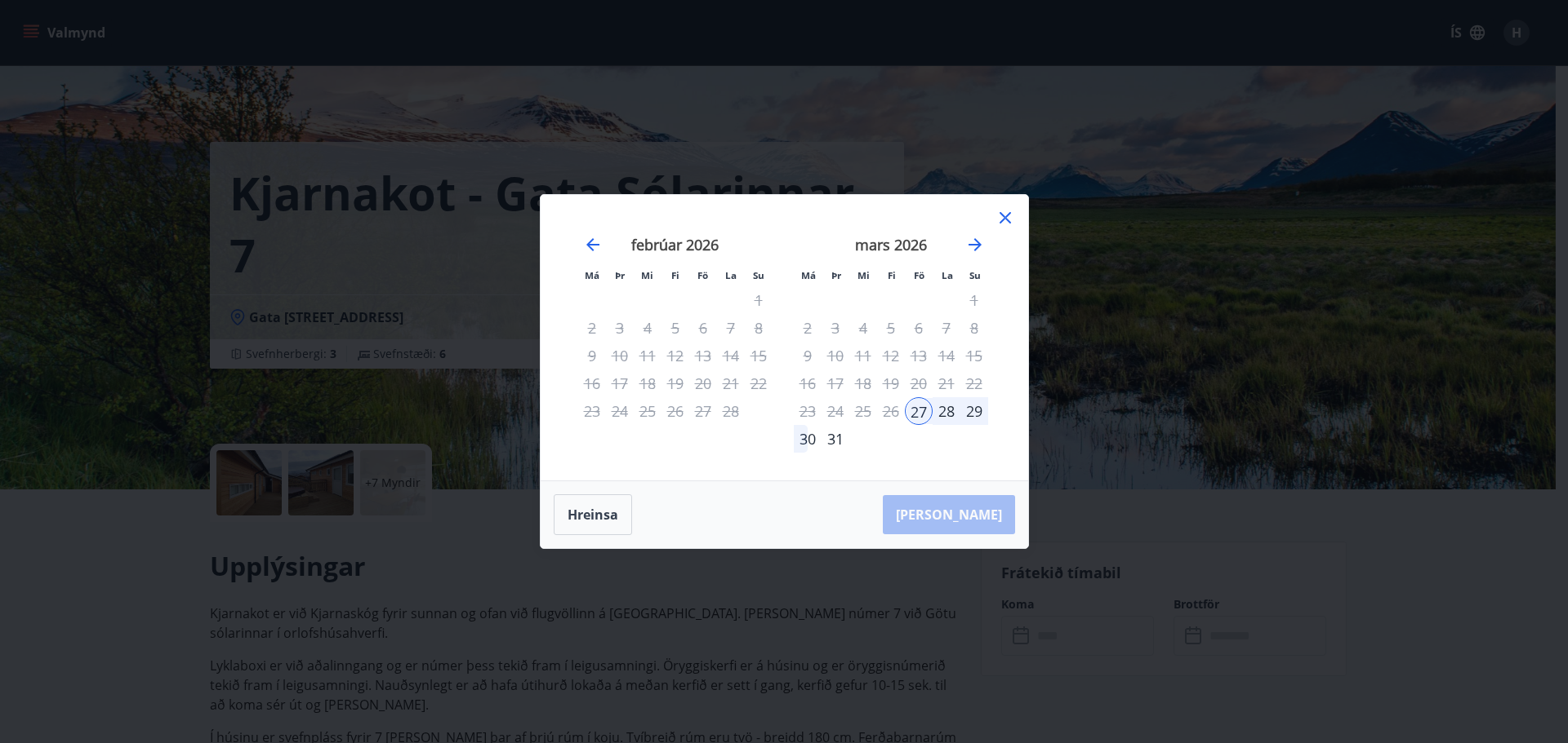
click at [972, 513] on div "Hreinsa Taka Frá" at bounding box center [784, 515] width 487 height 67
click at [918, 410] on div "27" at bounding box center [918, 411] width 27 height 27
click at [808, 439] on div "30" at bounding box center [807, 438] width 27 height 27
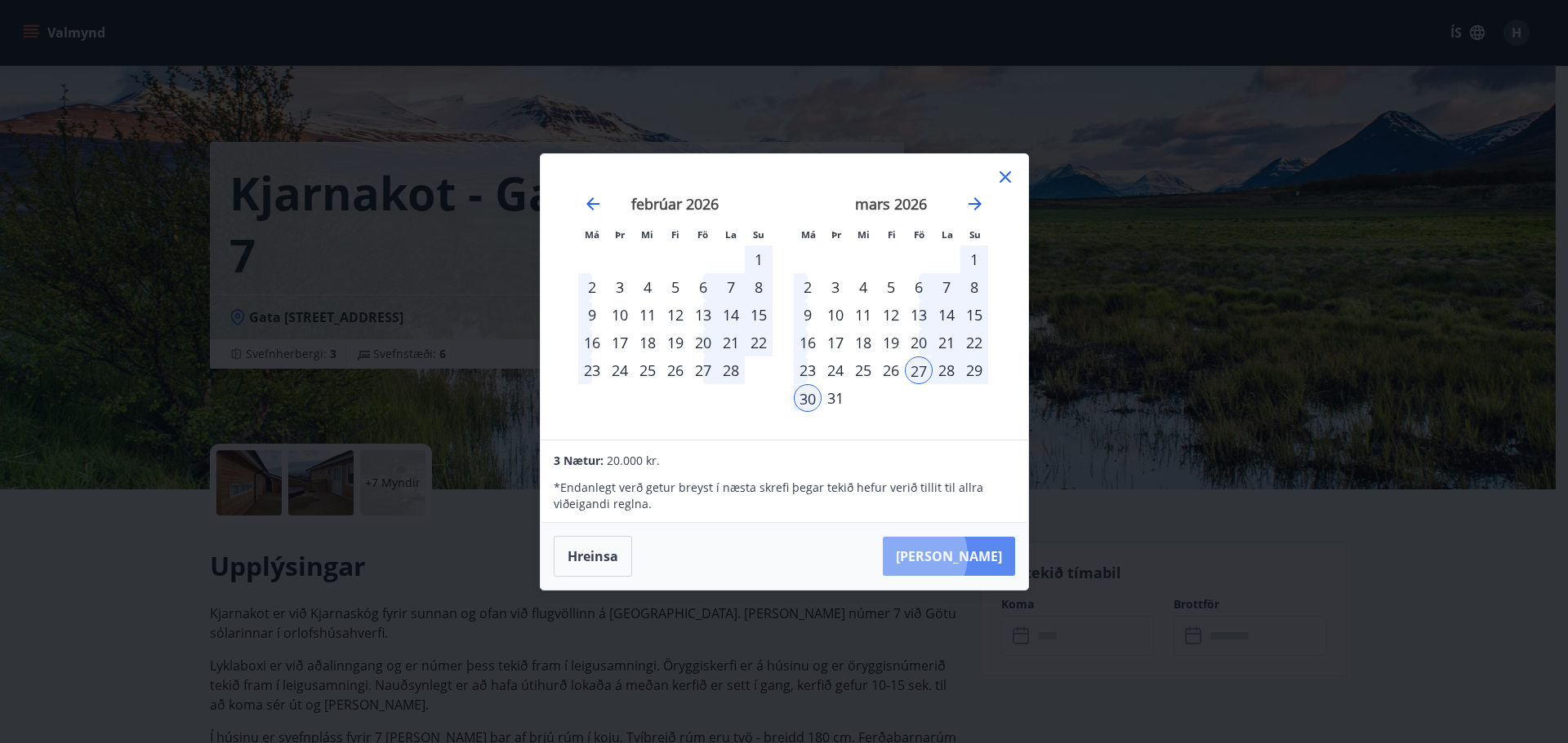
click at [962, 556] on button "Taka Frá" at bounding box center [948, 556] width 132 height 39
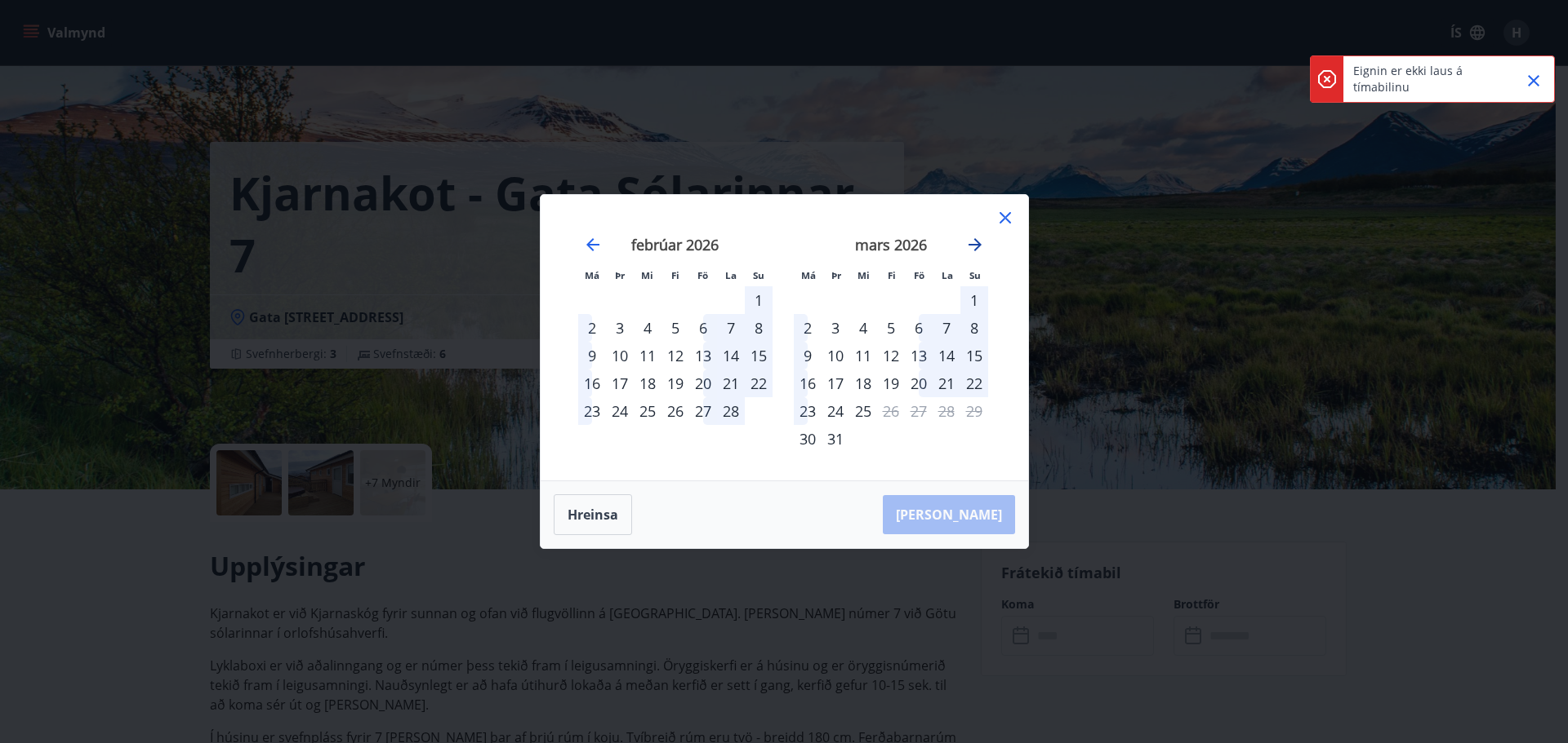
click at [979, 238] on icon "Move forward to switch to the next month." at bounding box center [975, 245] width 20 height 20
click at [919, 297] on div "3" at bounding box center [918, 299] width 27 height 27
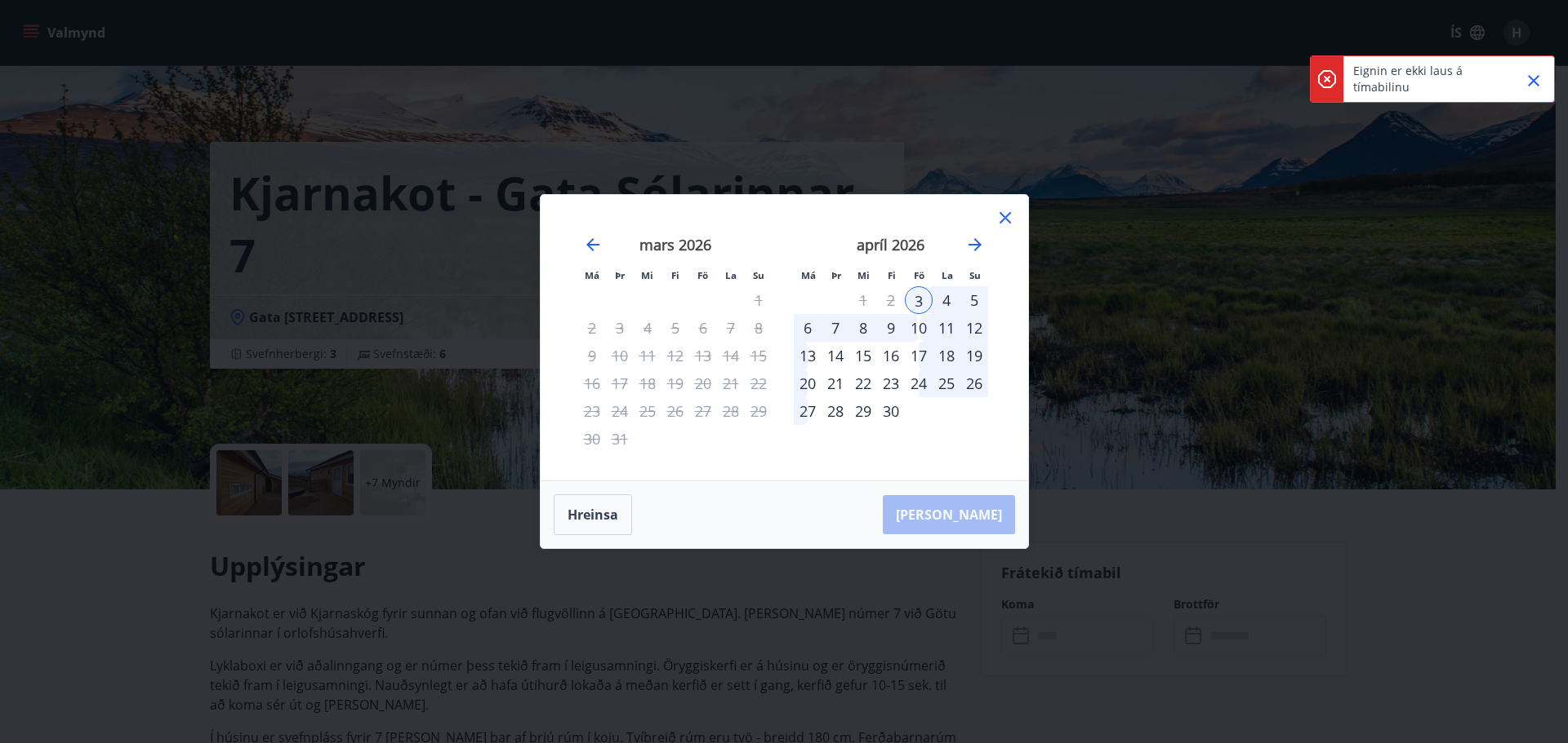
click at [897, 327] on div "9" at bounding box center [890, 328] width 27 height 27
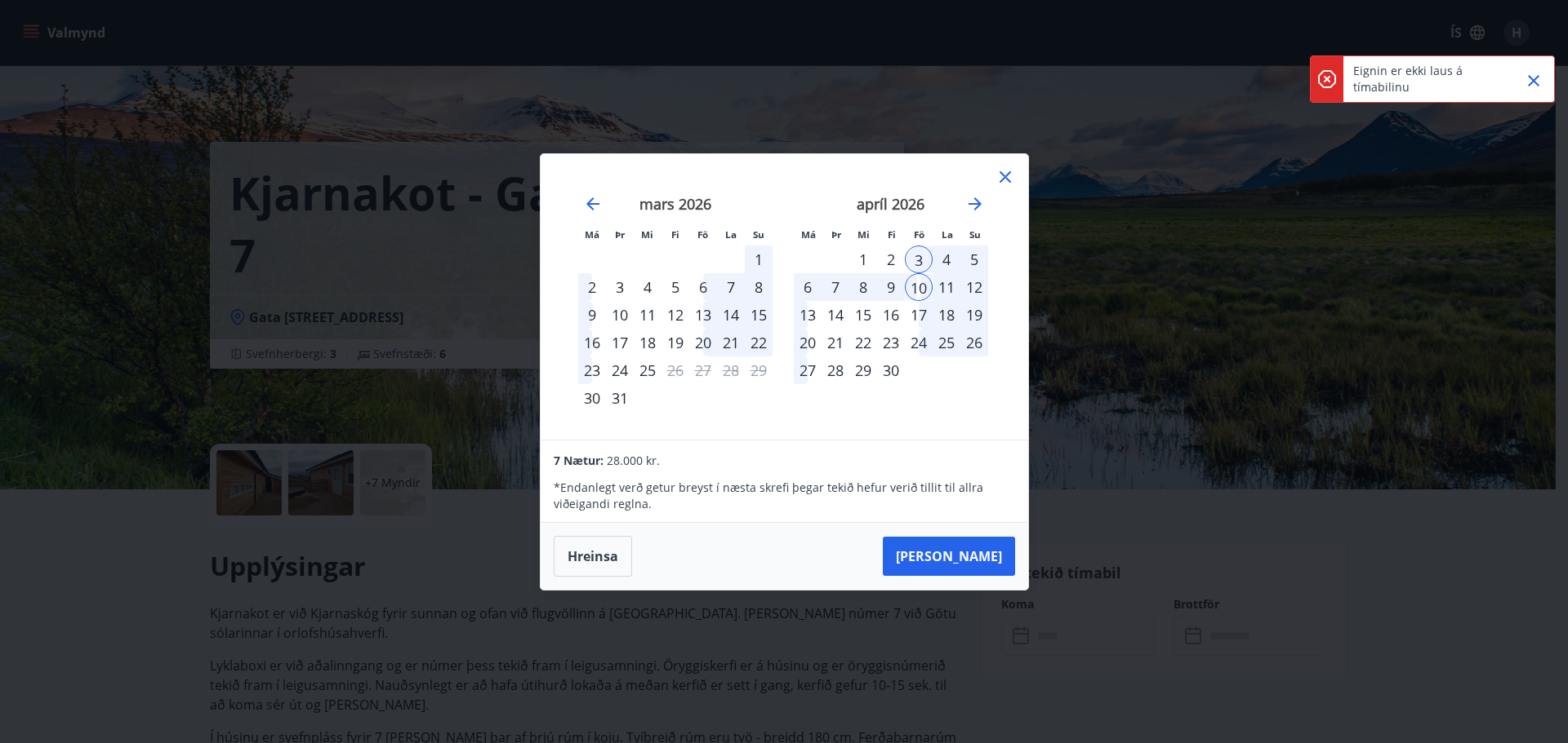
click at [973, 553] on button "Taka Frá" at bounding box center [948, 556] width 132 height 39
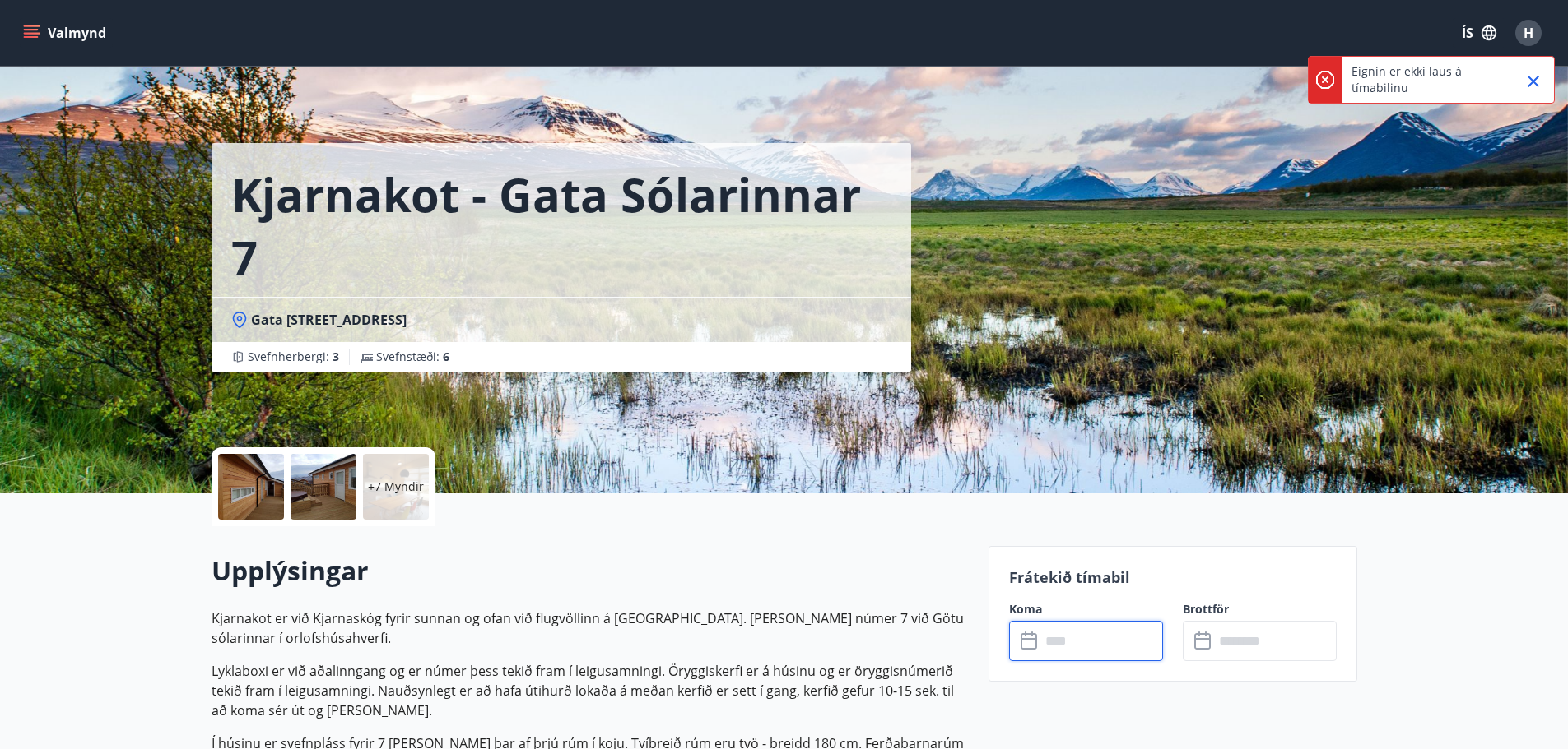
type input "******"
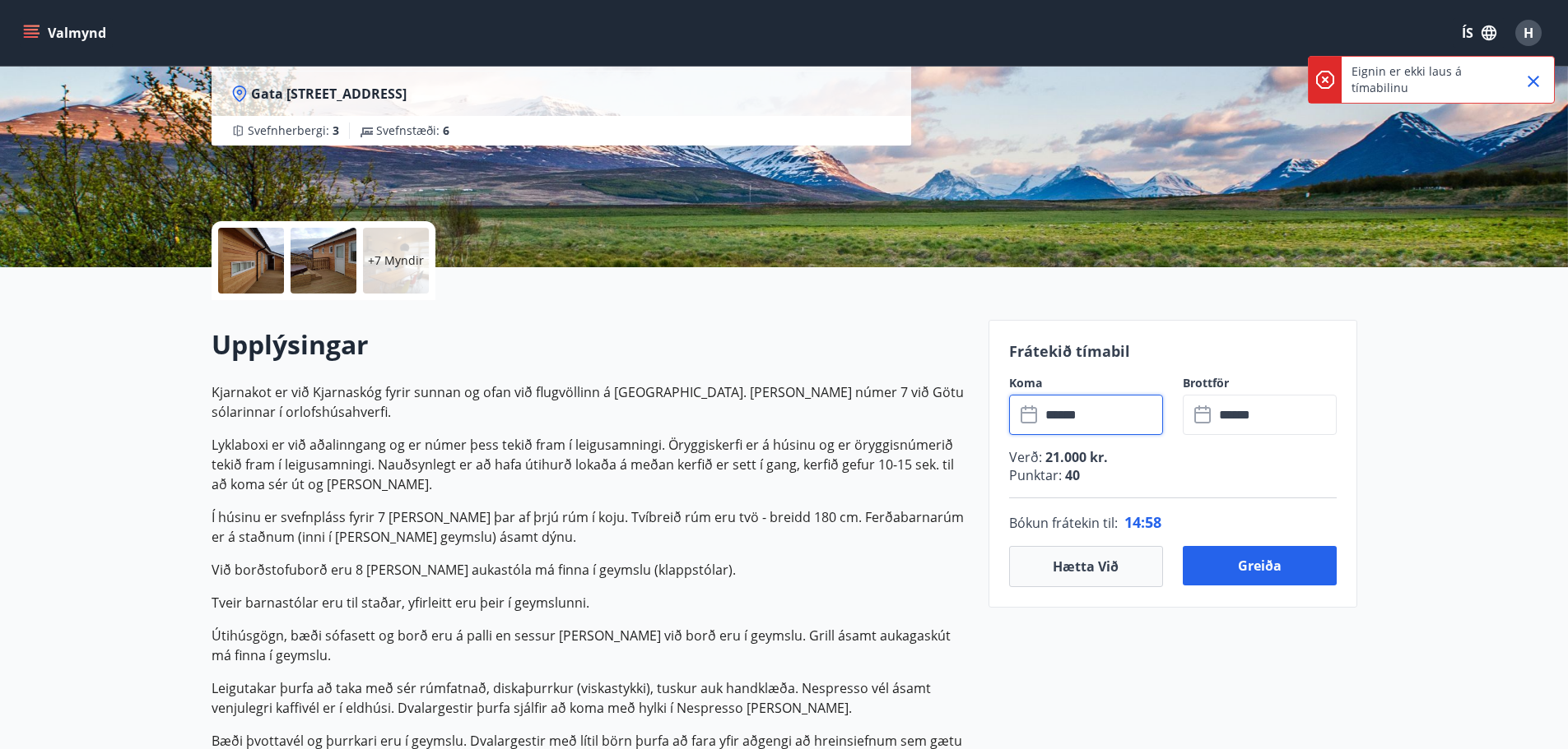
scroll to position [246, 0]
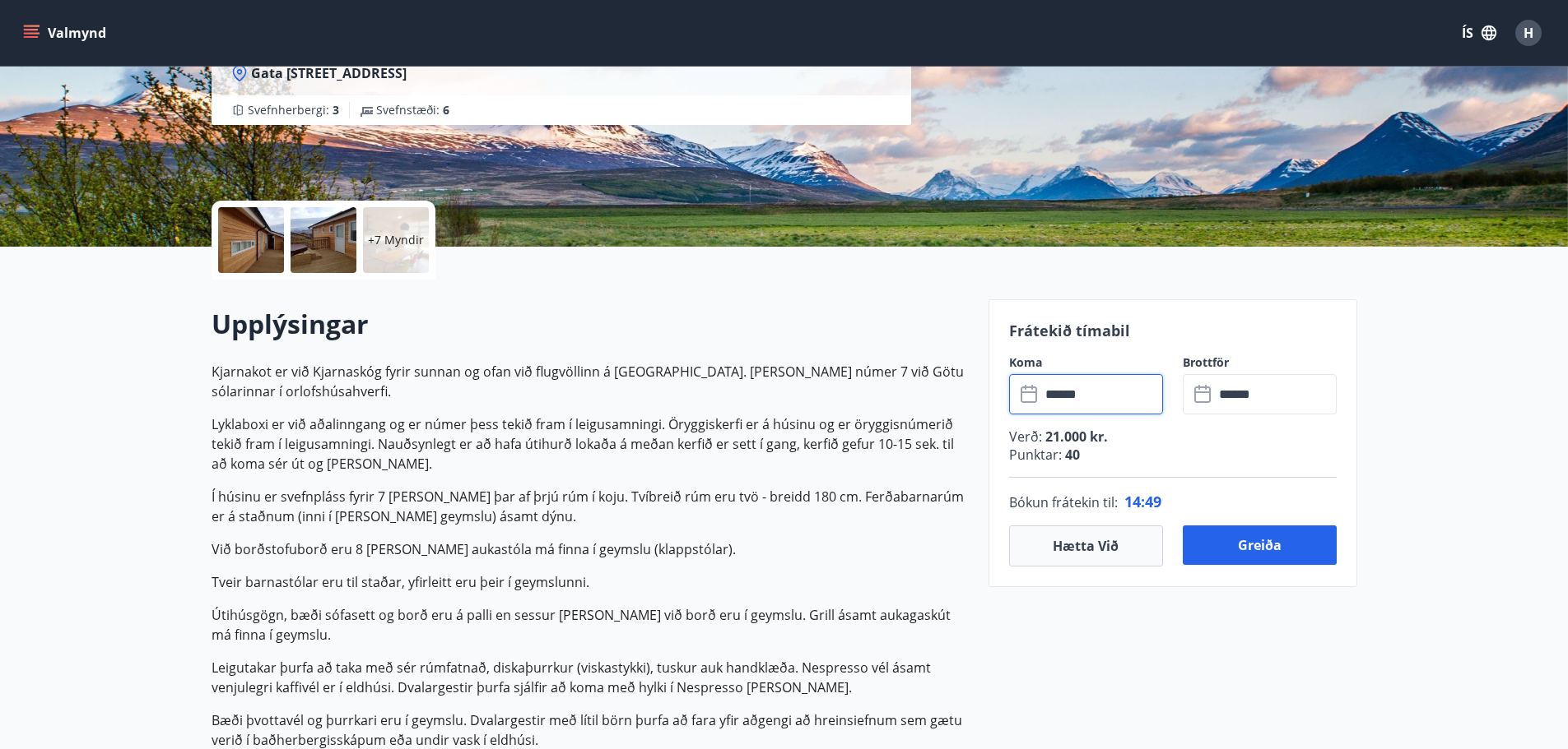
click at [1082, 384] on input "******" at bounding box center [1102, 394] width 123 height 40
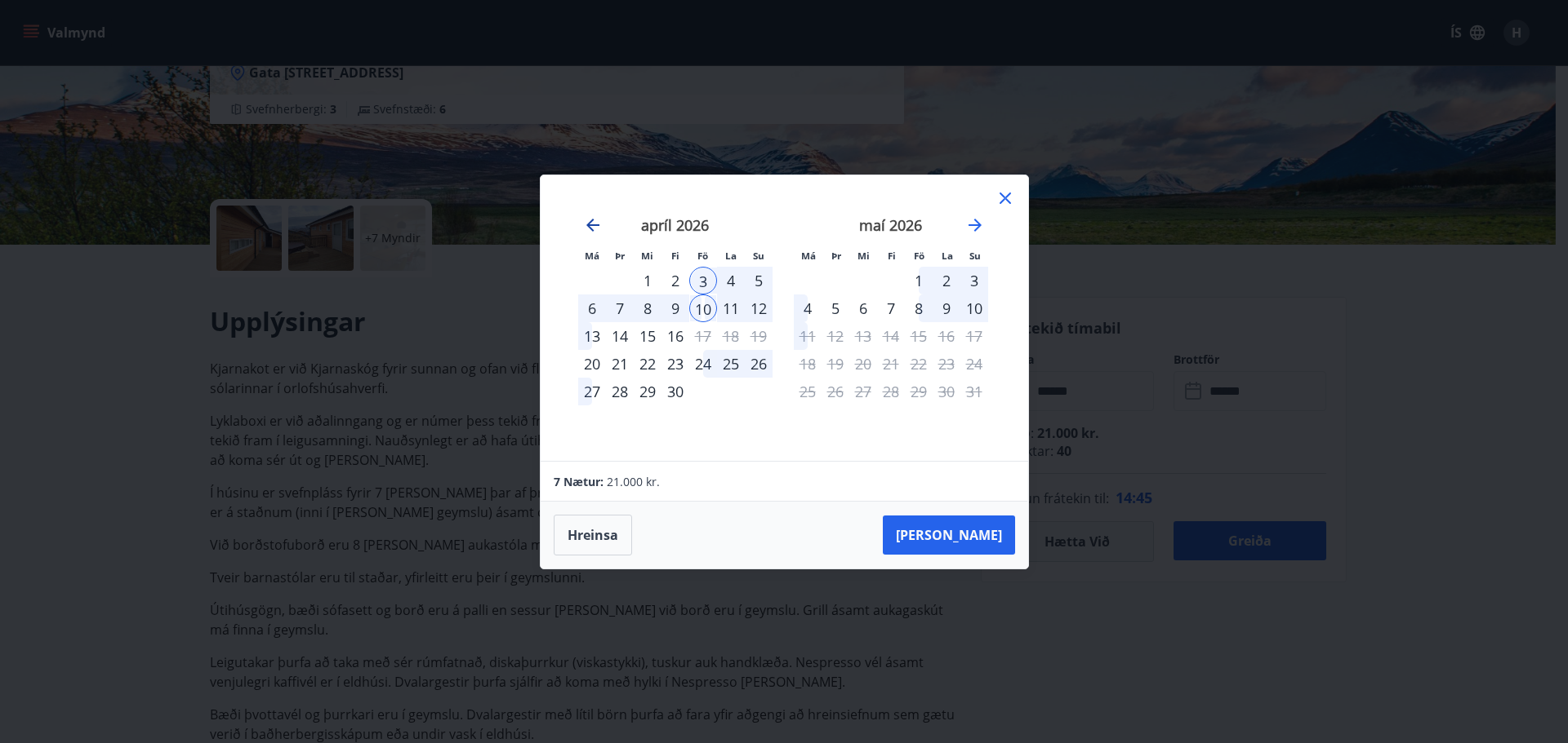
click at [590, 229] on icon "Move backward to switch to the previous month." at bounding box center [593, 226] width 13 height 13
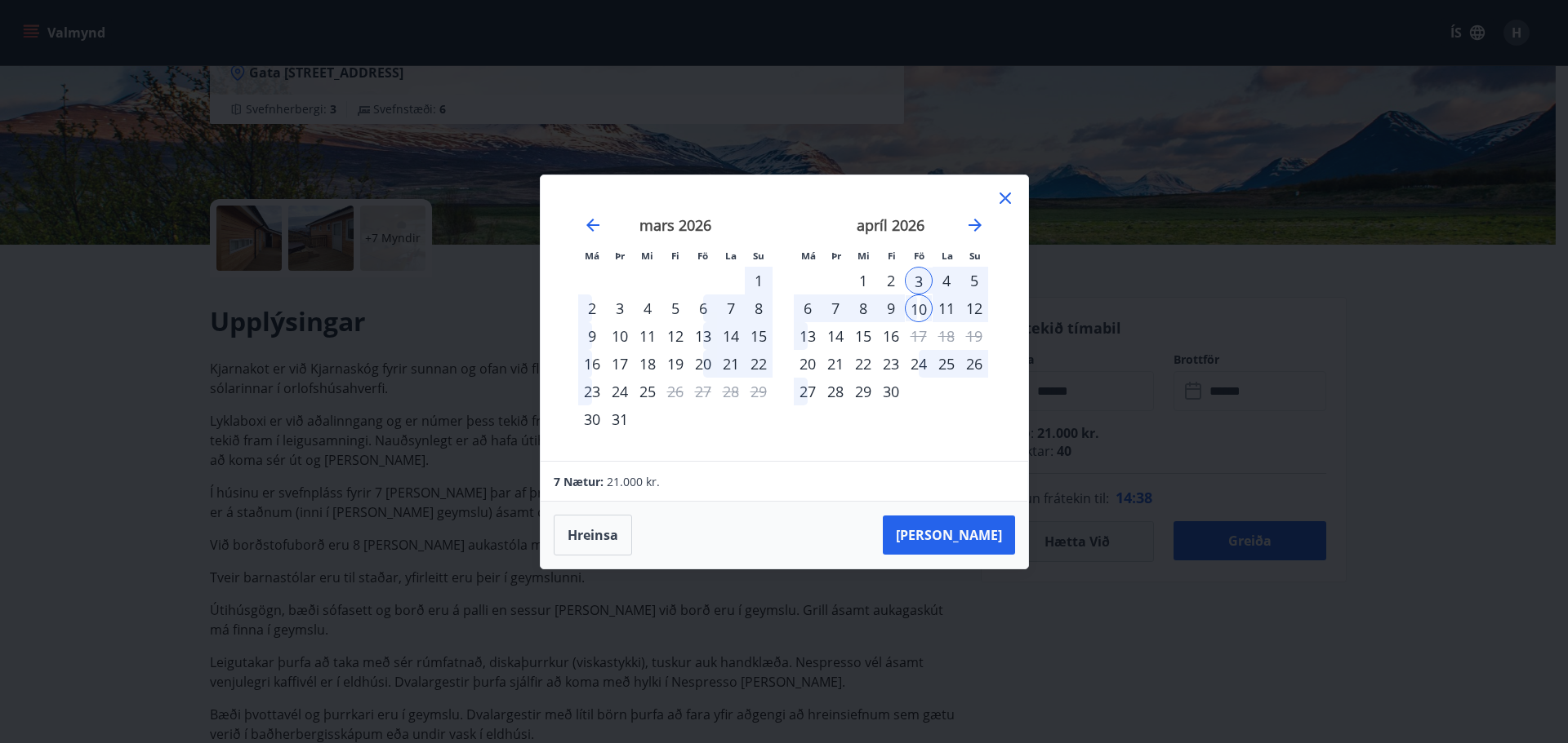
click at [707, 363] on div "20" at bounding box center [703, 363] width 27 height 27
click at [702, 358] on div "20" at bounding box center [703, 363] width 27 height 27
click at [588, 391] on div "23" at bounding box center [591, 391] width 27 height 27
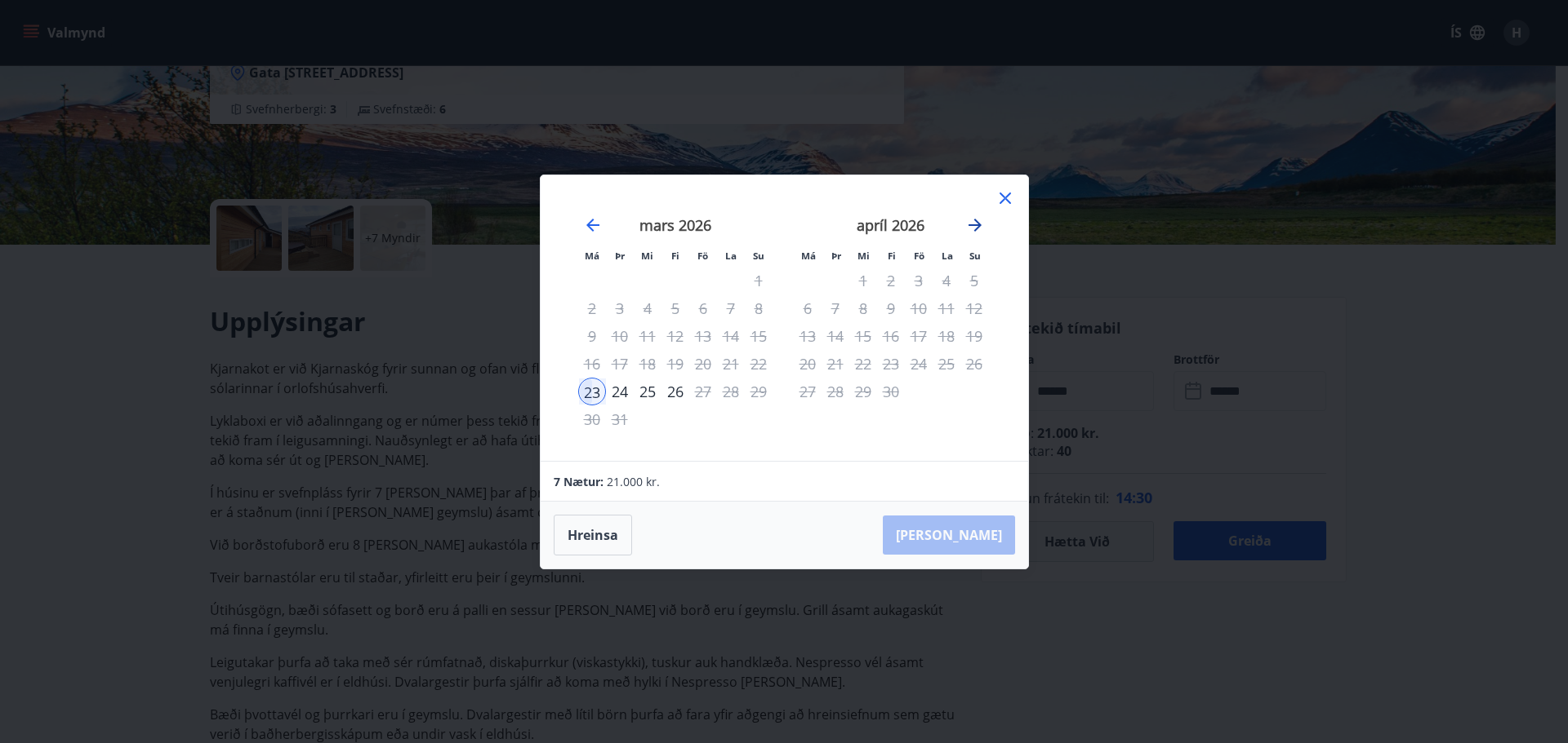
click at [981, 218] on icon "Move forward to switch to the next month." at bounding box center [975, 225] width 20 height 20
click at [592, 226] on icon "Move backward to switch to the previous month." at bounding box center [592, 225] width 20 height 20
click at [592, 226] on icon "Move backward to switch to the previous month." at bounding box center [593, 226] width 13 height 13
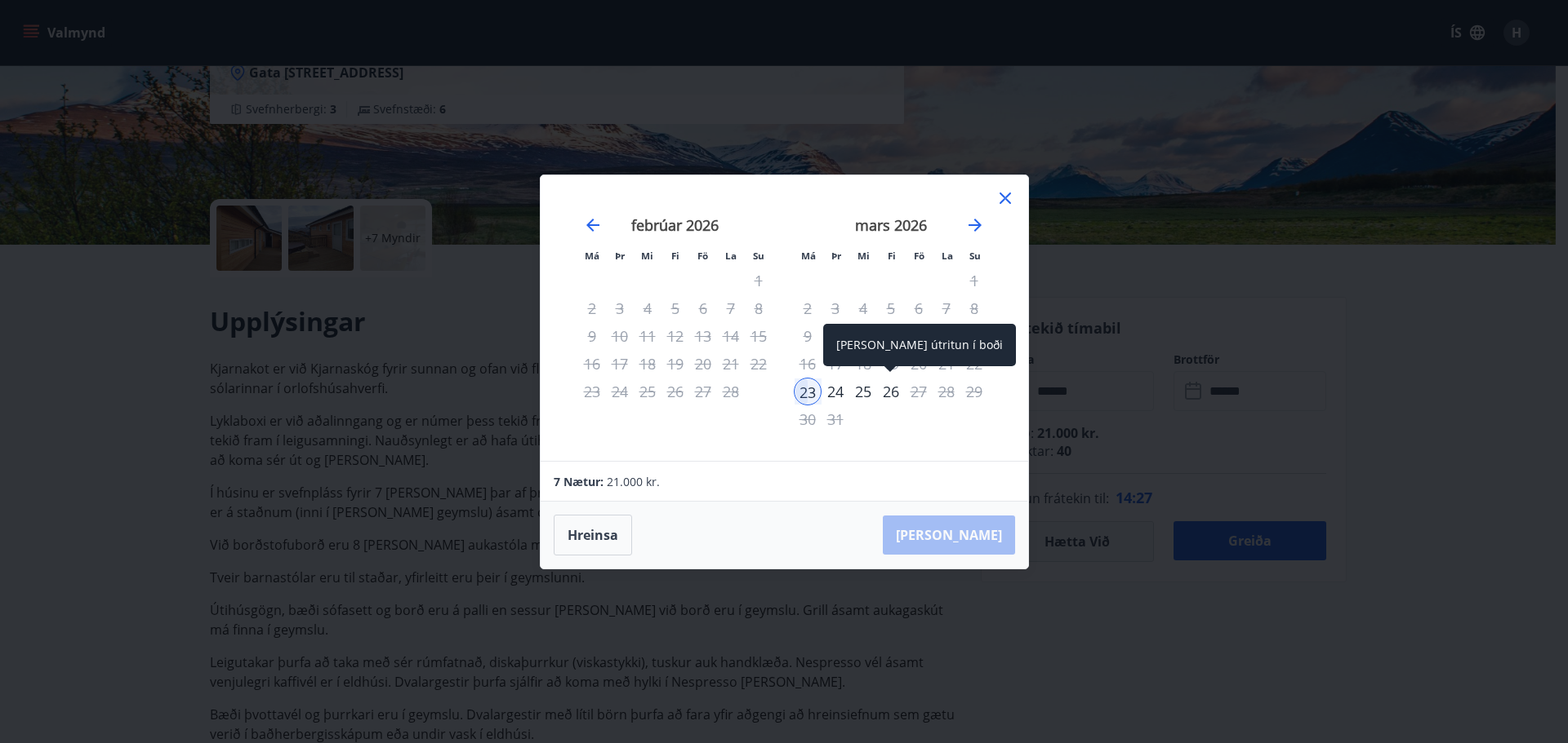
click at [900, 388] on div "26" at bounding box center [890, 391] width 27 height 27
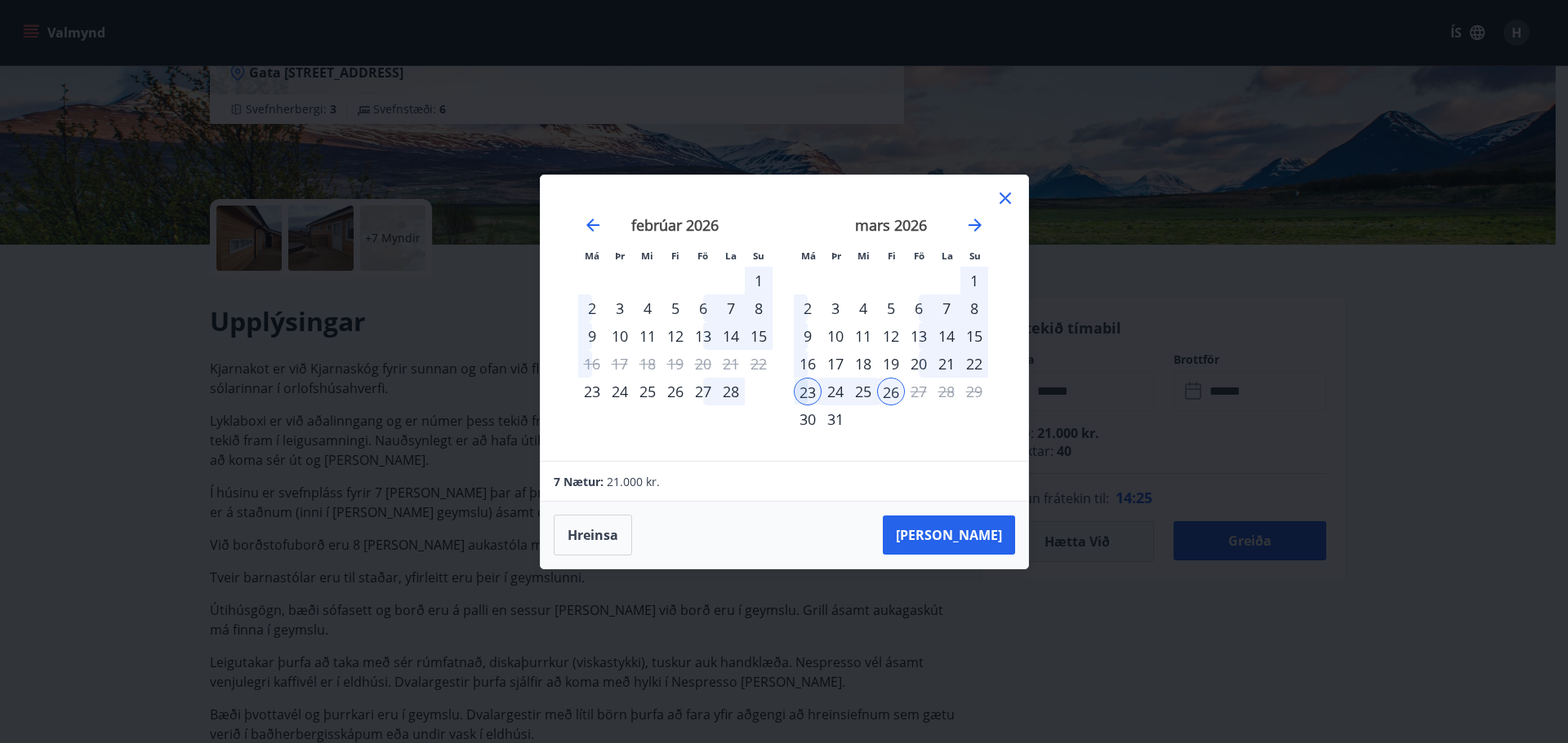
click at [996, 204] on icon at bounding box center [1005, 198] width 20 height 20
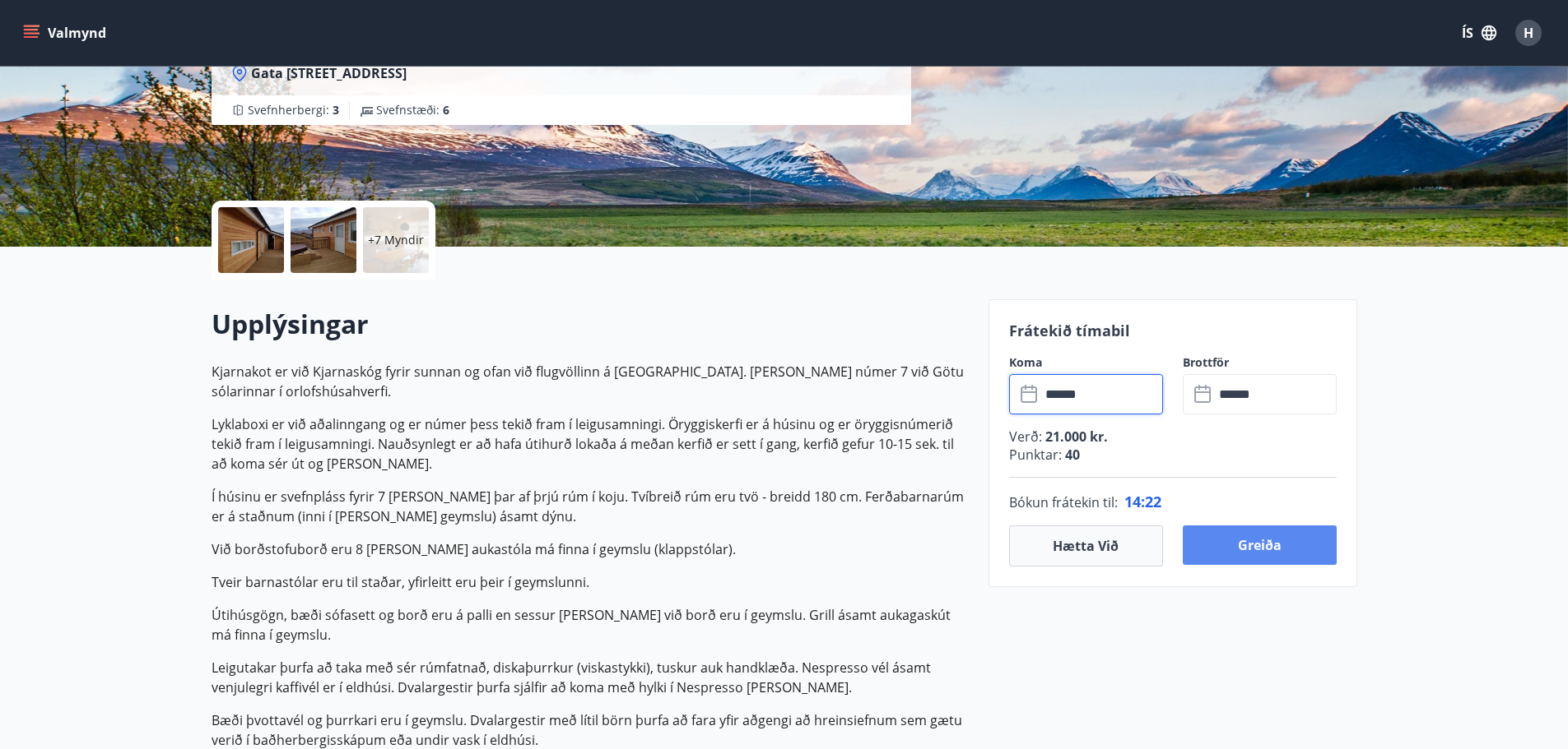
click at [1268, 548] on button "Greiða" at bounding box center [1260, 544] width 154 height 39
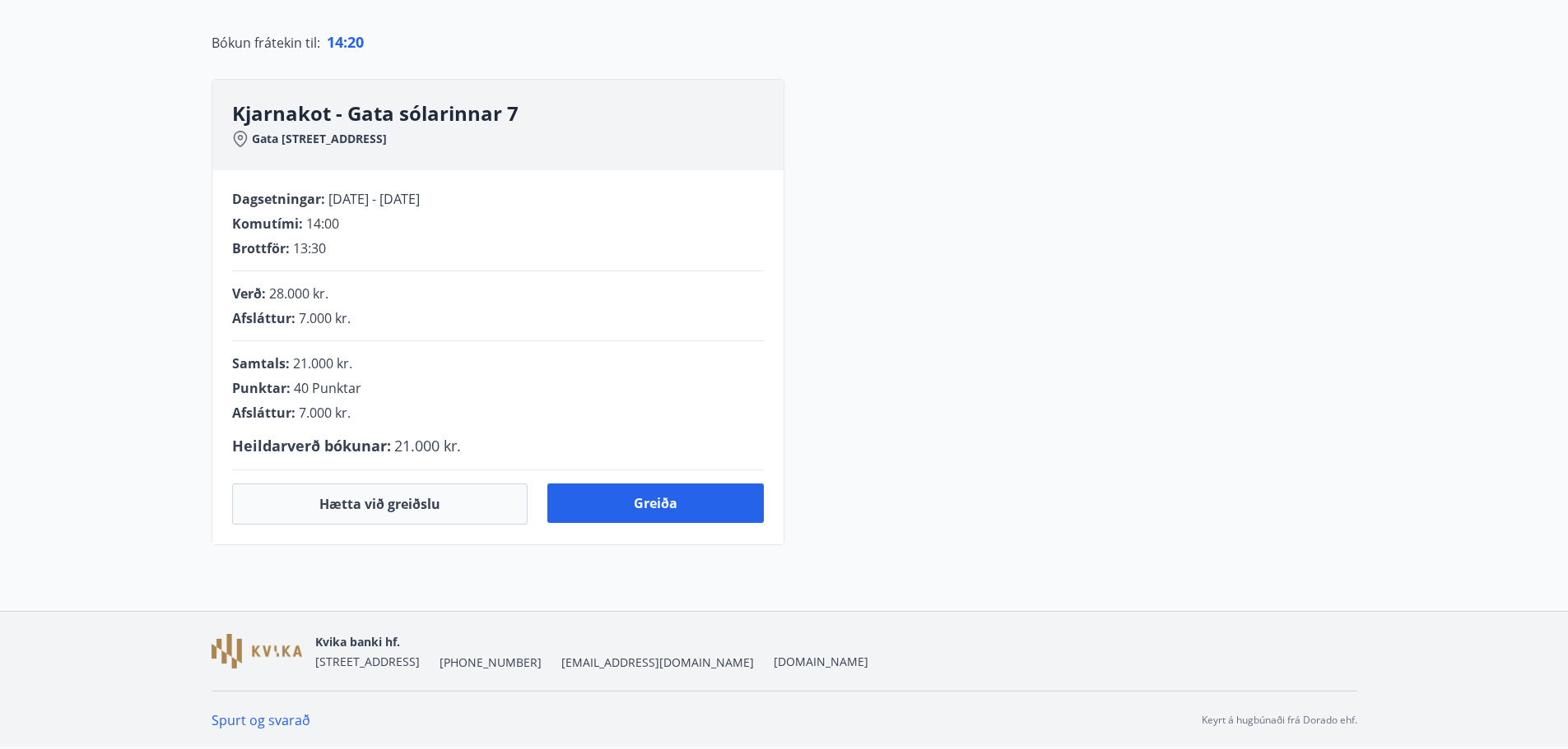
scroll to position [246, 0]
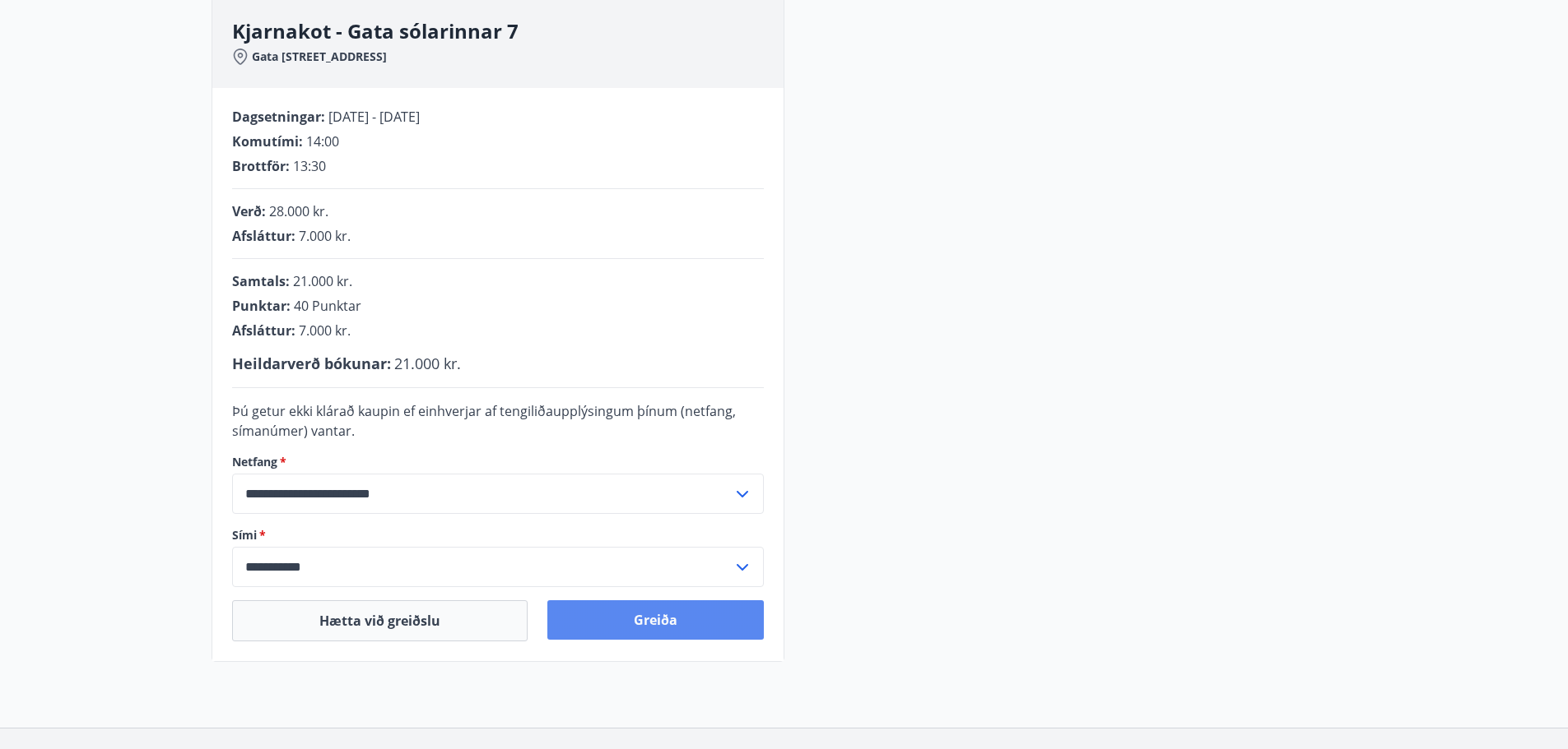
click at [645, 616] on button "Greiða" at bounding box center [655, 620] width 216 height 39
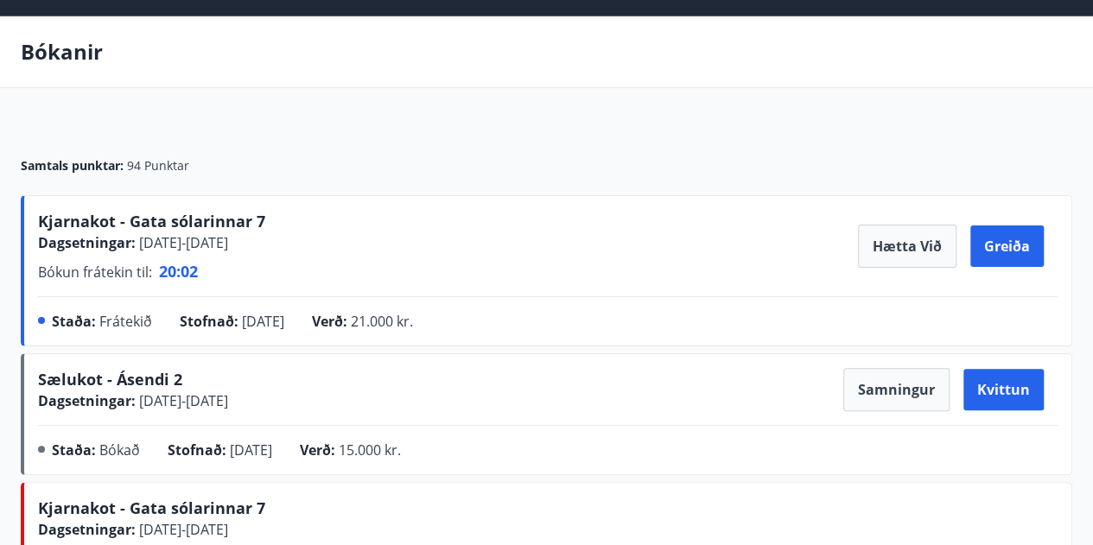
scroll to position [86, 0]
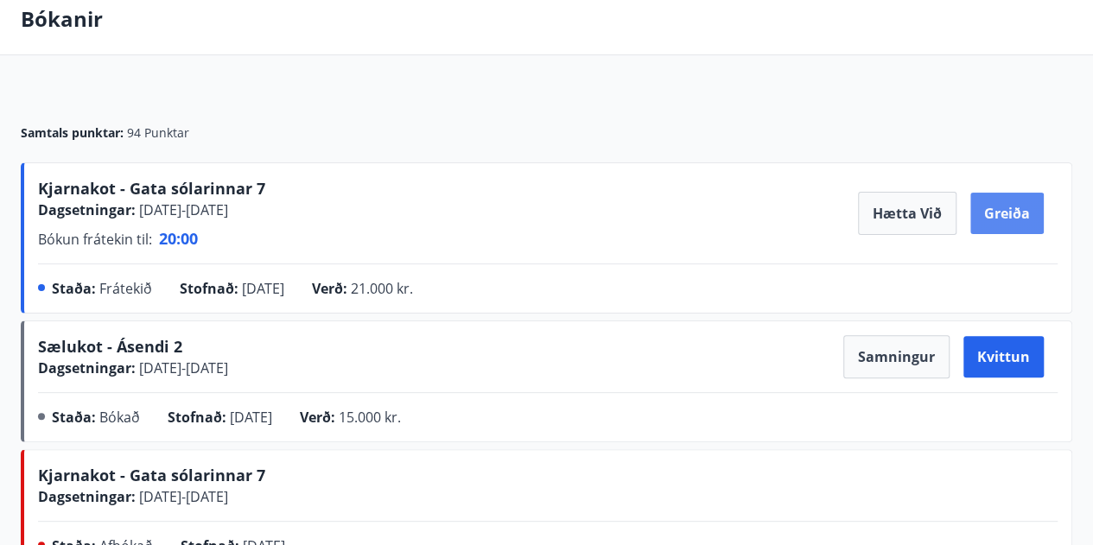
click at [1008, 207] on button "Greiða" at bounding box center [1007, 213] width 73 height 41
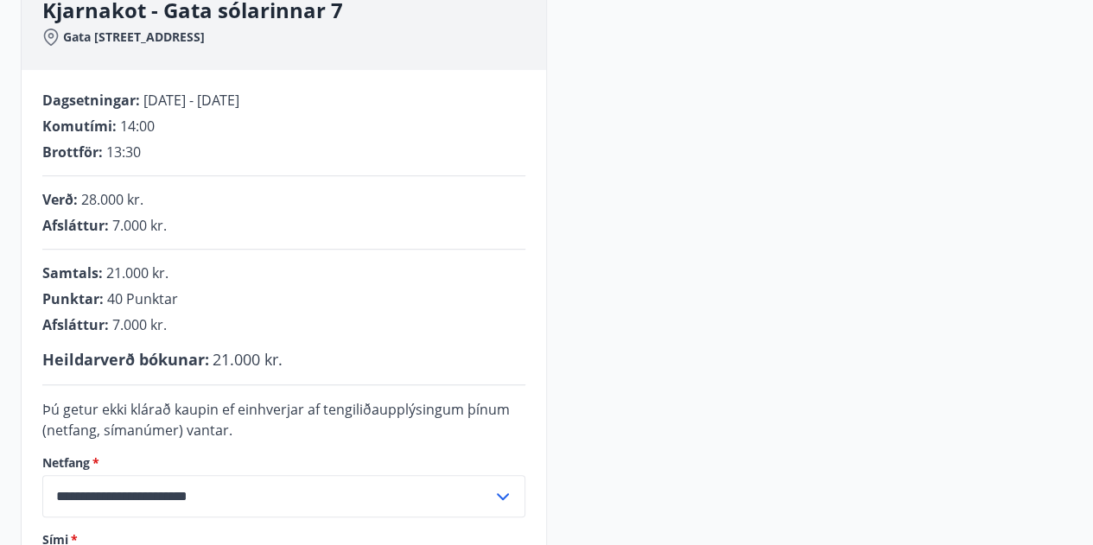
scroll to position [519, 0]
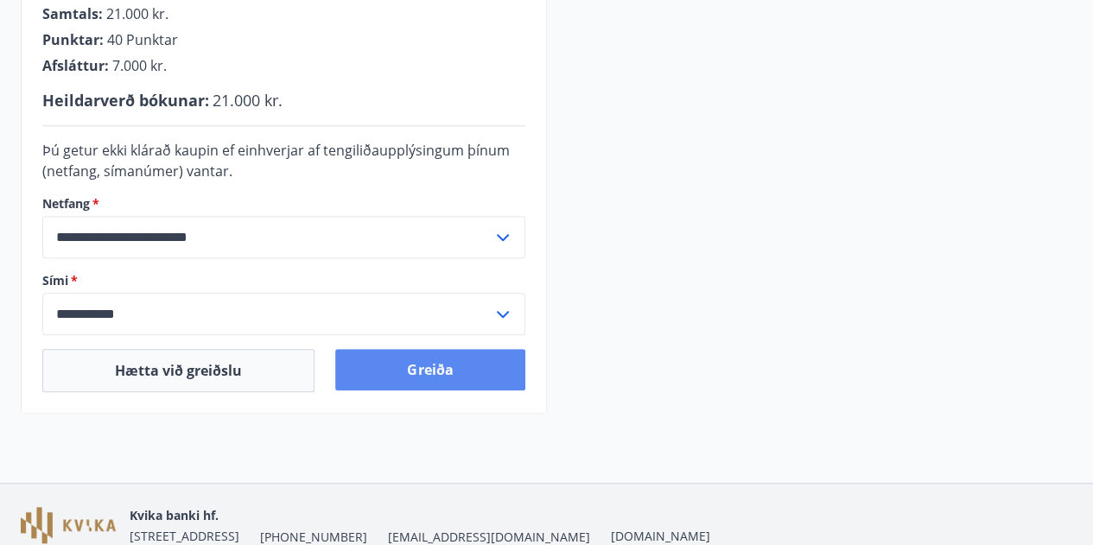
click at [460, 371] on button "Greiða" at bounding box center [429, 369] width 189 height 41
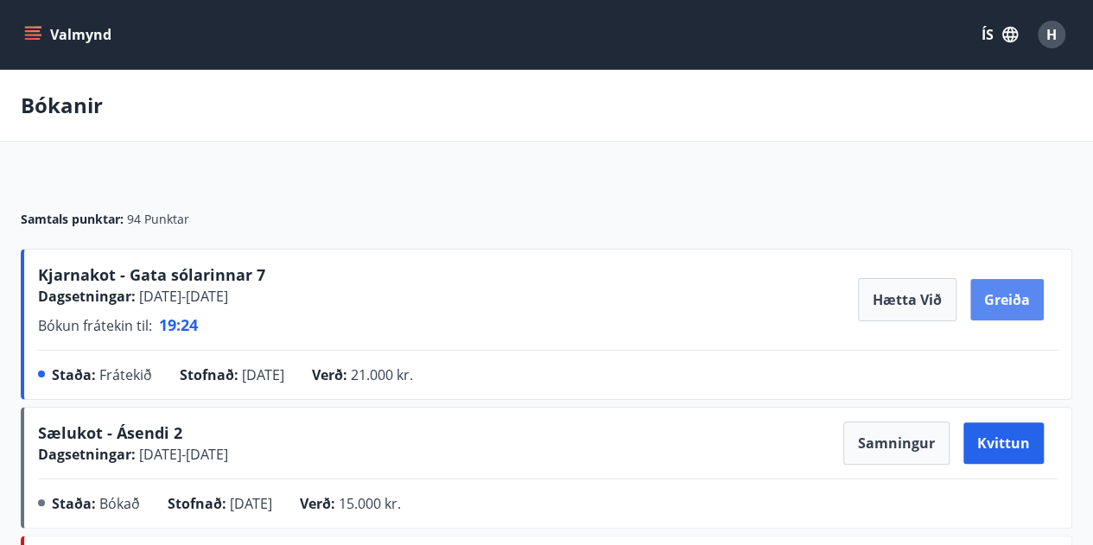
click at [1010, 300] on button "Greiða" at bounding box center [1007, 299] width 73 height 41
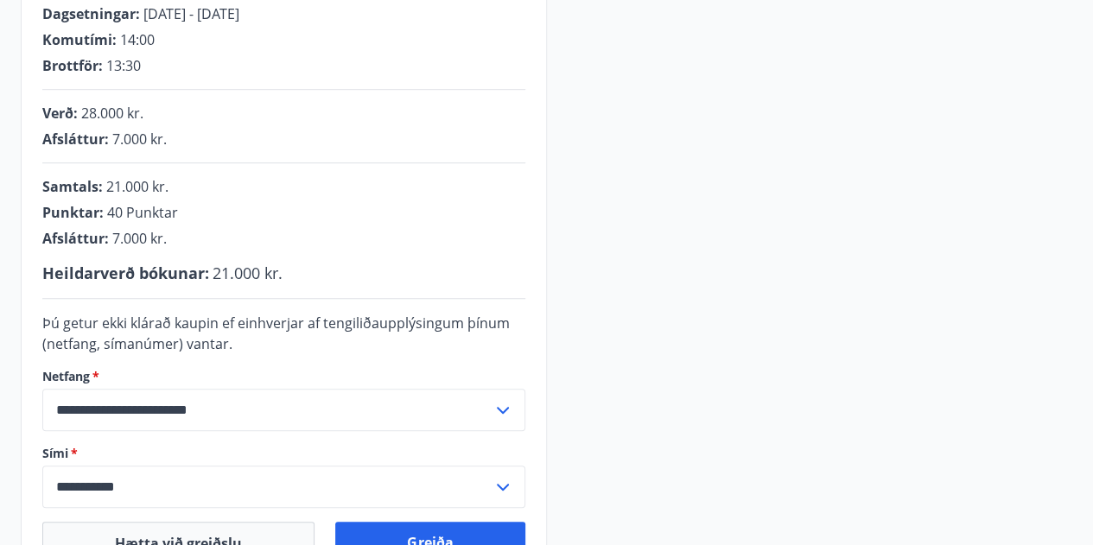
scroll to position [432, 0]
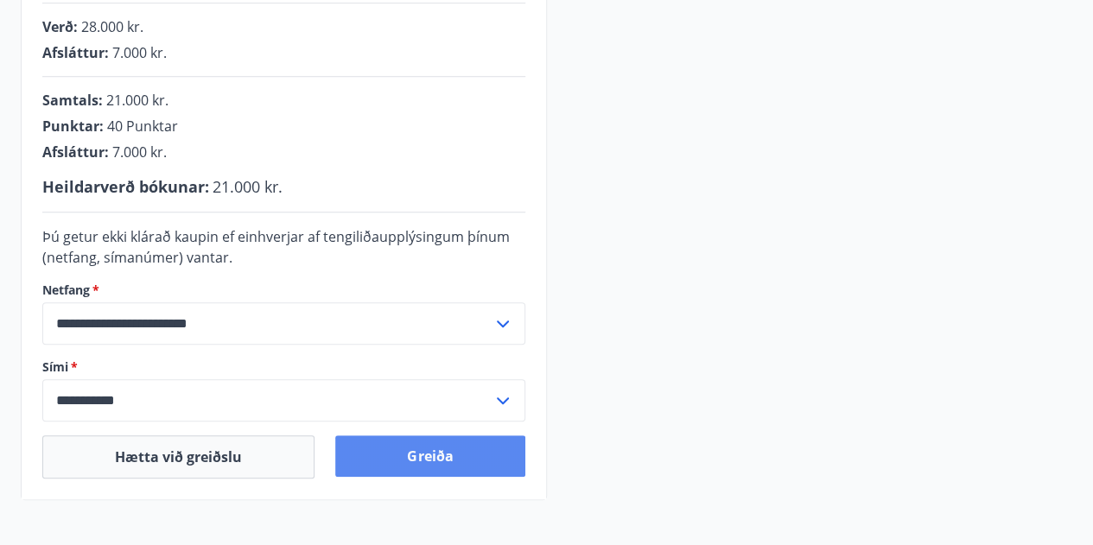
click at [427, 456] on button "Greiða" at bounding box center [429, 456] width 189 height 41
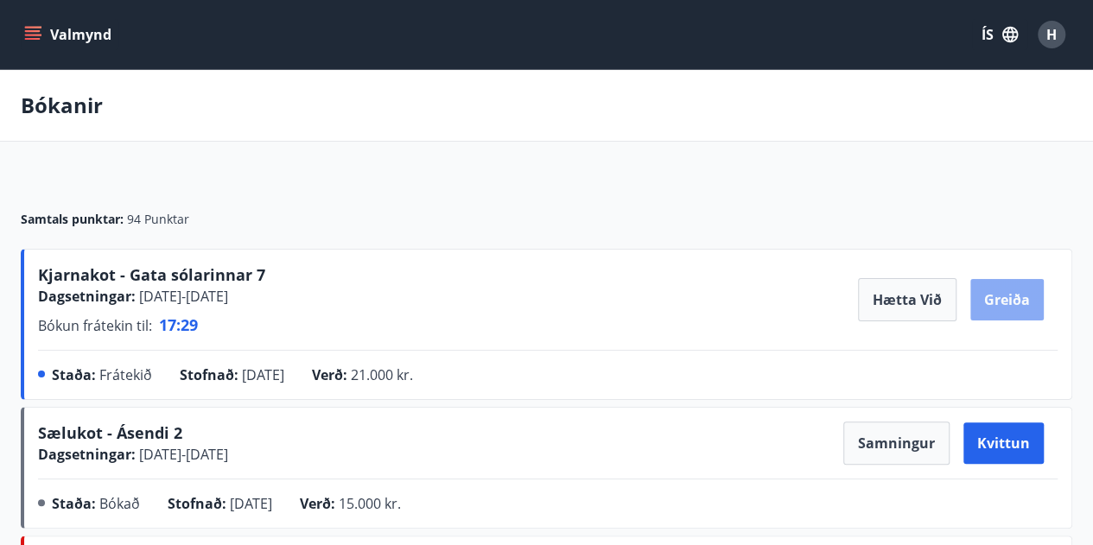
click at [1011, 306] on button "Greiða" at bounding box center [1007, 299] width 73 height 41
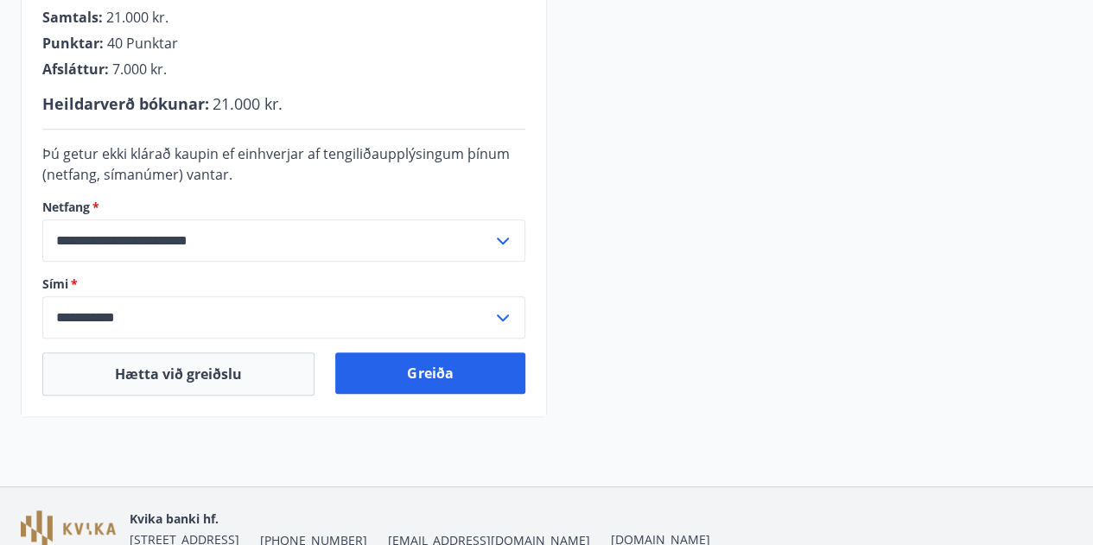
scroll to position [516, 0]
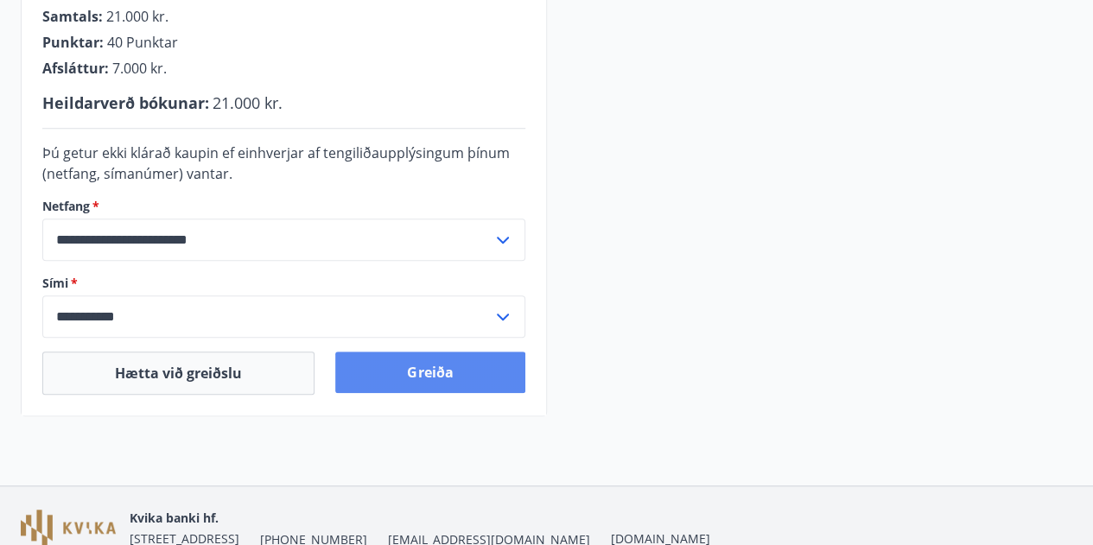
click at [424, 383] on button "Greiða" at bounding box center [429, 372] width 189 height 41
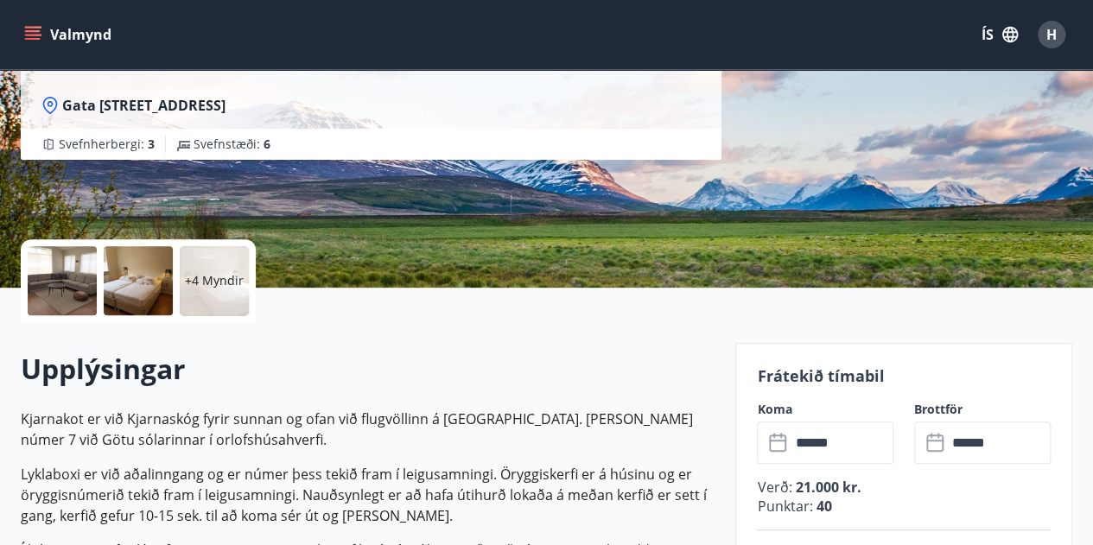
scroll to position [519, 0]
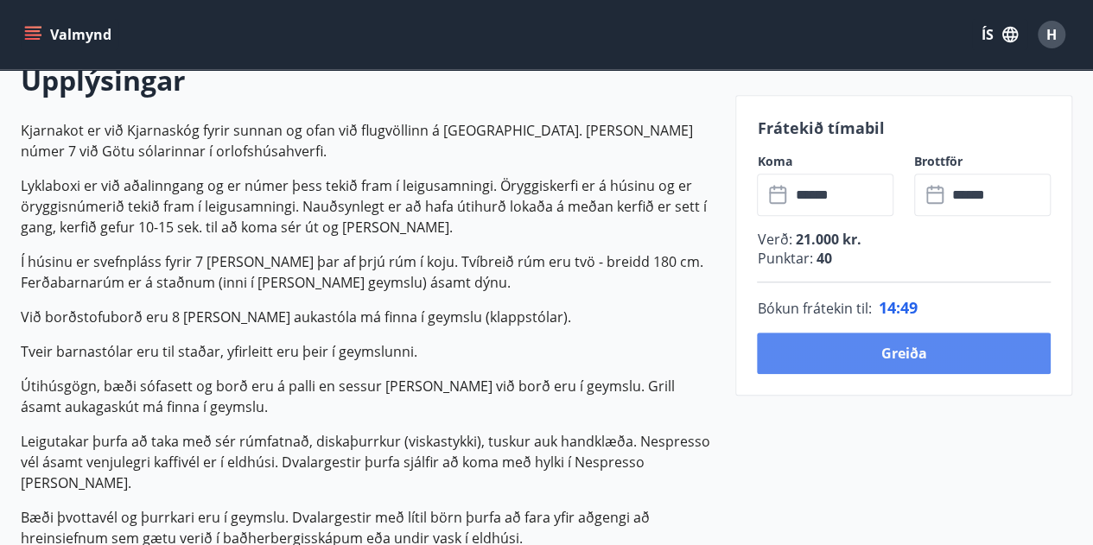
click at [937, 350] on button "Greiða" at bounding box center [904, 353] width 294 height 41
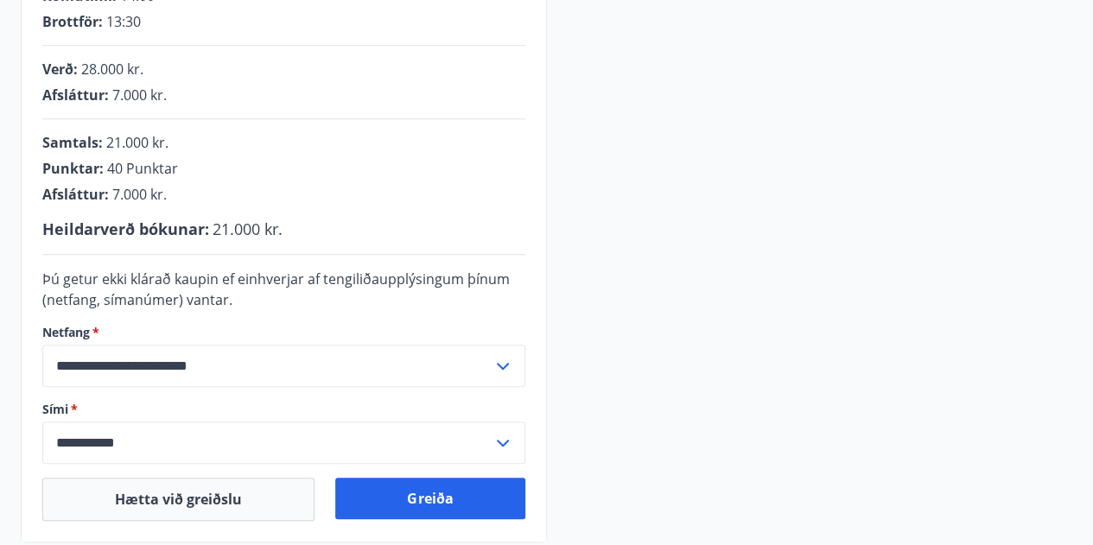
scroll to position [519, 0]
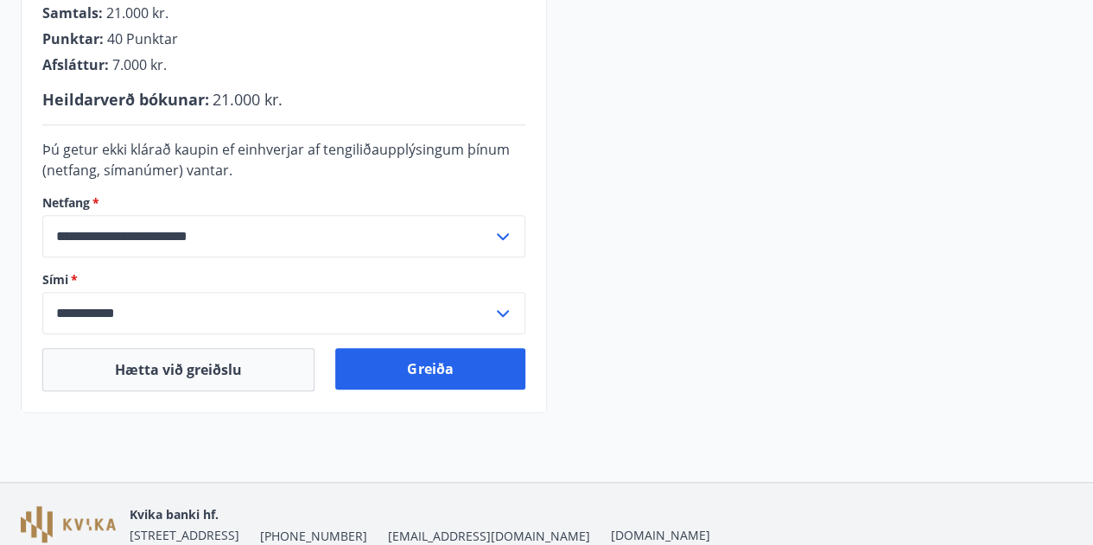
click at [383, 388] on div "Greiða" at bounding box center [429, 369] width 189 height 43
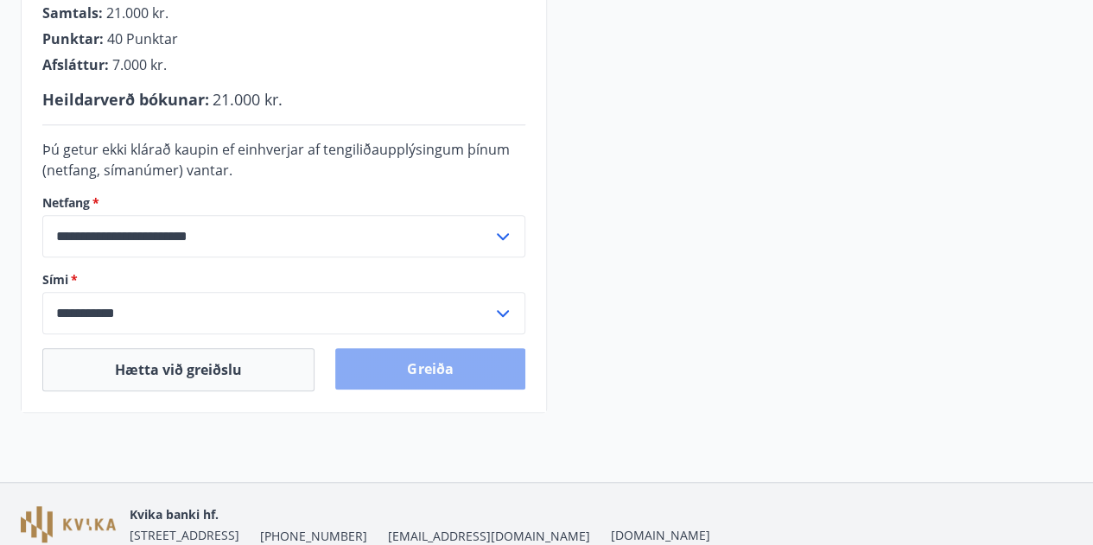
click at [425, 371] on button "Greiða" at bounding box center [429, 368] width 189 height 41
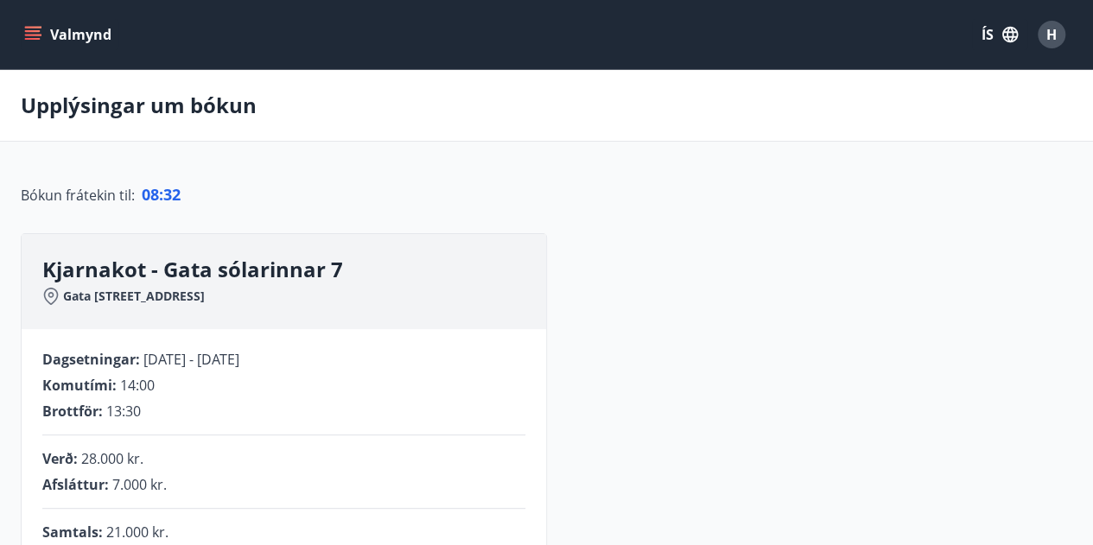
click at [38, 27] on icon "menu" at bounding box center [34, 28] width 19 height 2
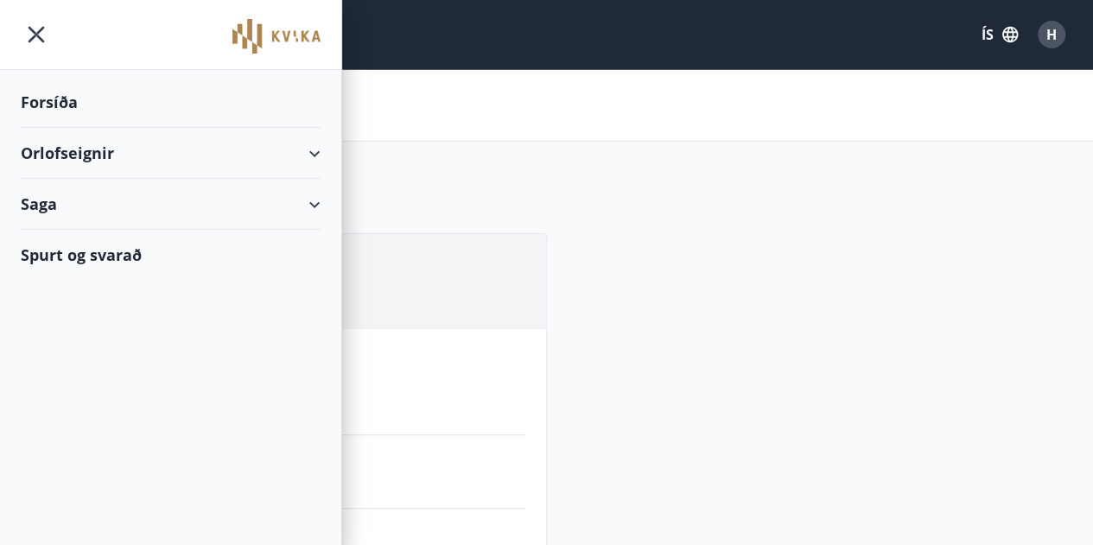
click at [66, 144] on div "Orlofseignir" at bounding box center [171, 153] width 300 height 51
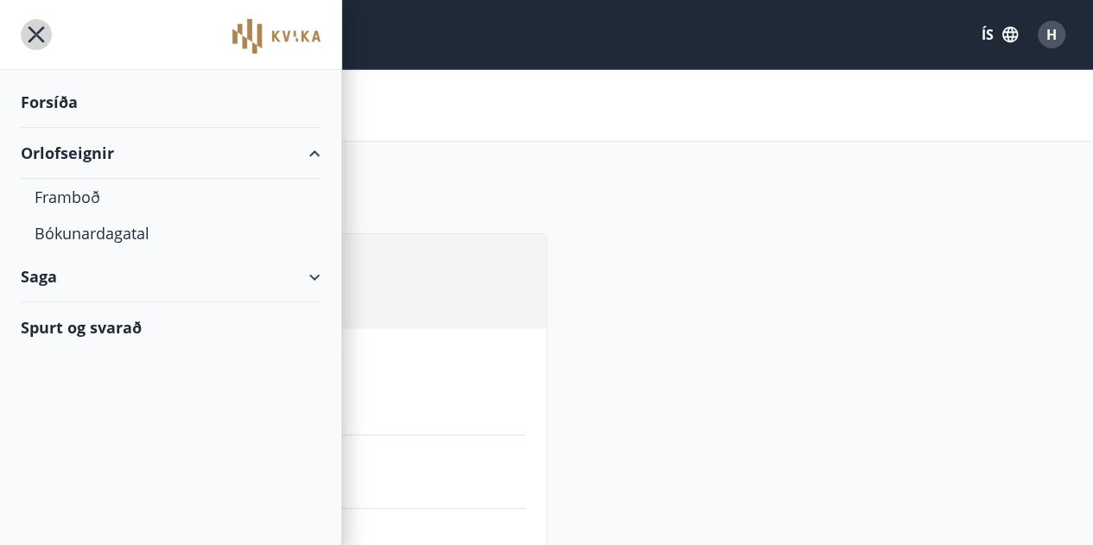
click at [40, 40] on icon "menu" at bounding box center [36, 34] width 31 height 31
